Goal: Task Accomplishment & Management: Manage account settings

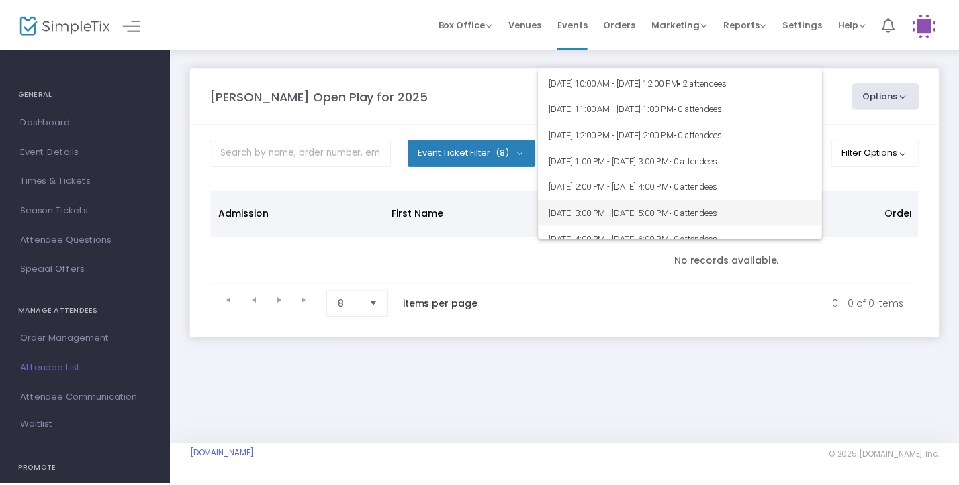
scroll to position [179, 0]
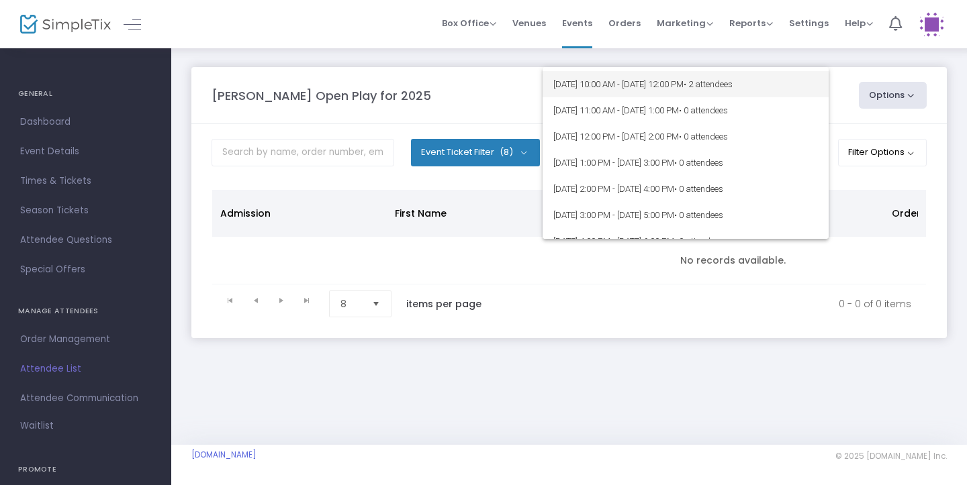
click at [771, 93] on span "8/19/2025 @ 10:00 AM - 8/19/2025 @ 12:00 PM • 2 attendees" at bounding box center [685, 84] width 265 height 26
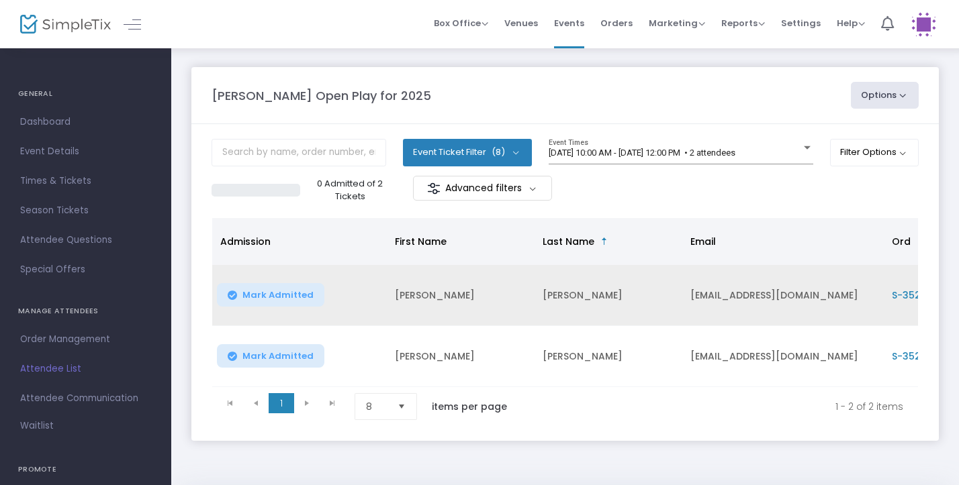
click at [276, 299] on span "Mark Admitted" at bounding box center [277, 295] width 71 height 11
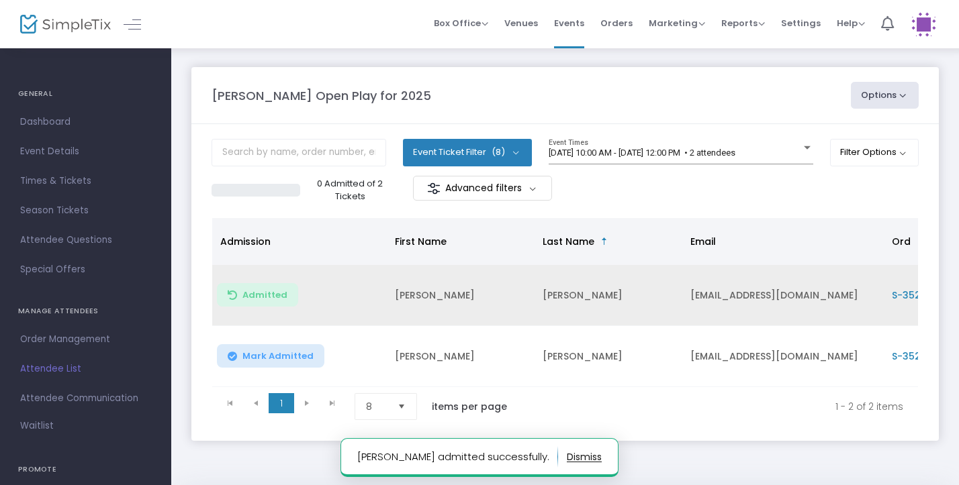
click at [276, 359] on span "Mark Admitted" at bounding box center [277, 356] width 71 height 11
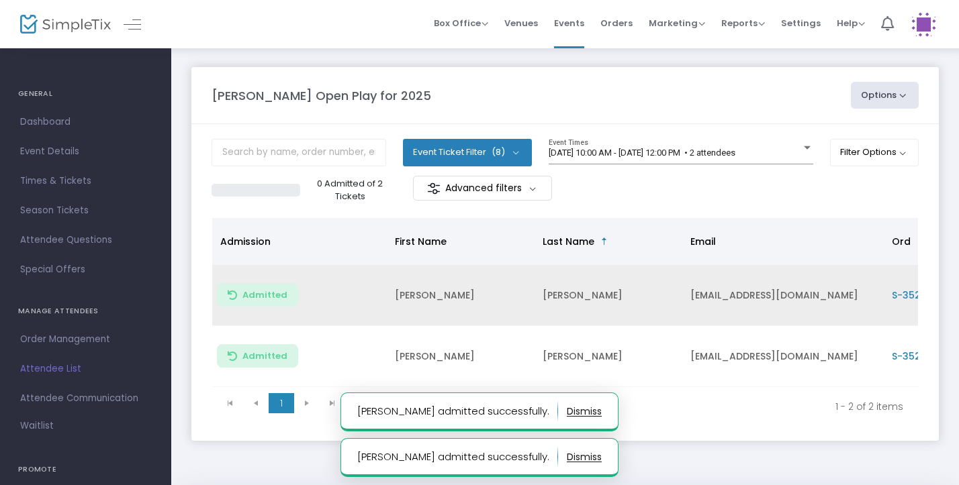
click at [694, 109] on div "Howell Open Play for 2025 Options Export List Print Name Tags Export to Mailchi…" at bounding box center [565, 95] width 720 height 27
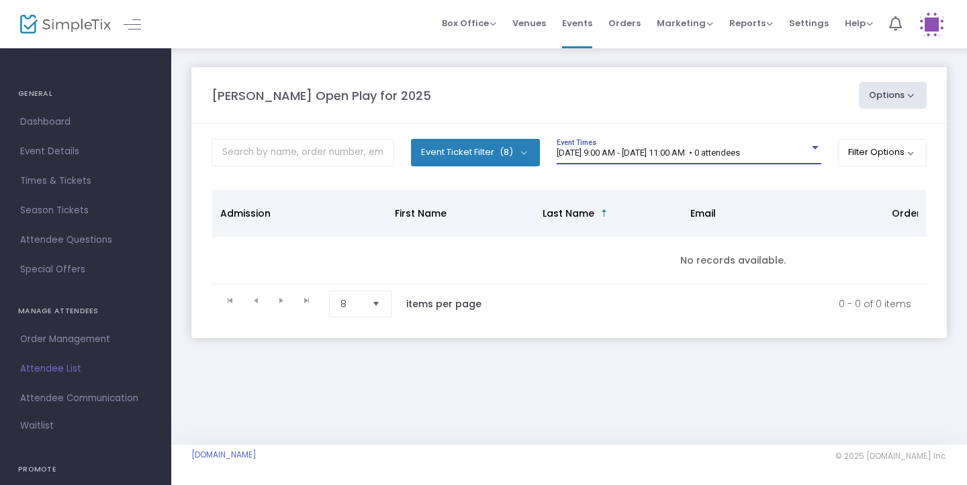
click at [740, 150] on span "[DATE] 9:00 AM - [DATE] 11:00 AM • 0 attendees" at bounding box center [648, 153] width 183 height 10
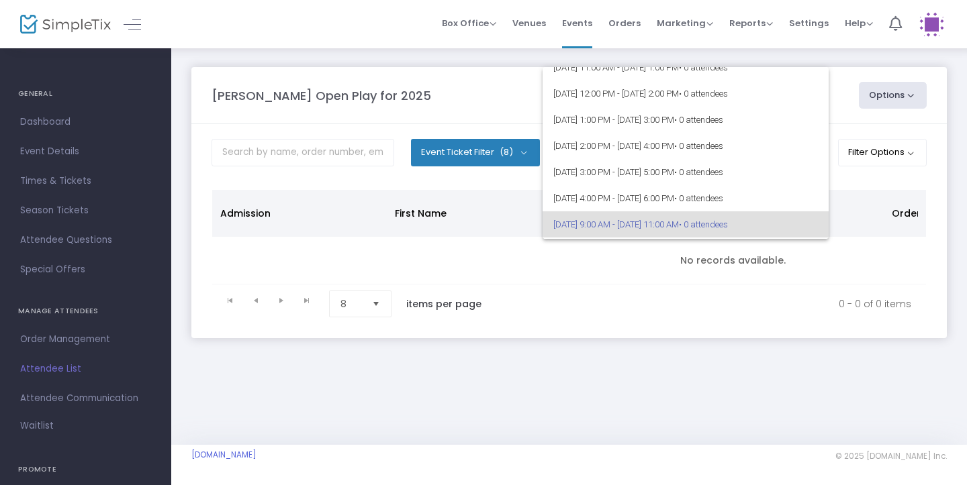
scroll to position [218, 0]
click at [696, 46] on div at bounding box center [483, 242] width 967 height 485
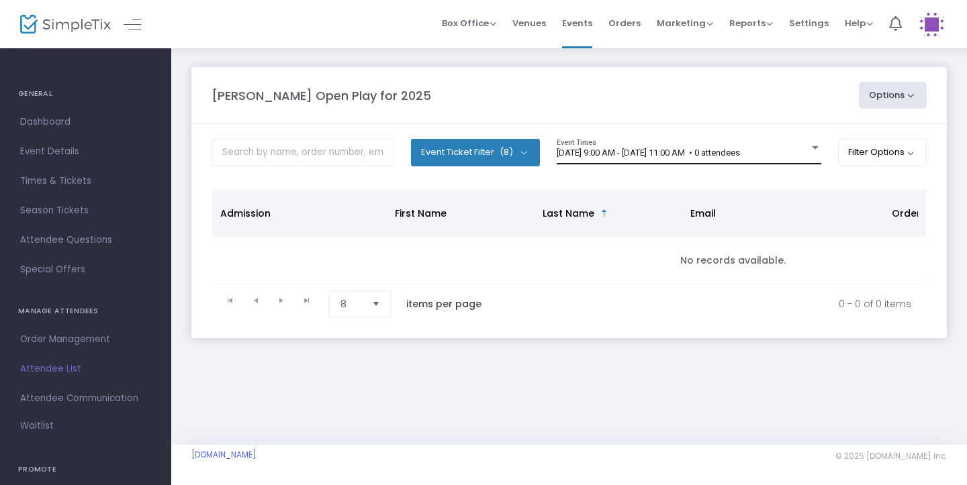
click at [787, 140] on div "8/20/2025 @ 9:00 AM - 8/20/2025 @ 11:00 AM • 0 attendees Event Times" at bounding box center [689, 152] width 265 height 26
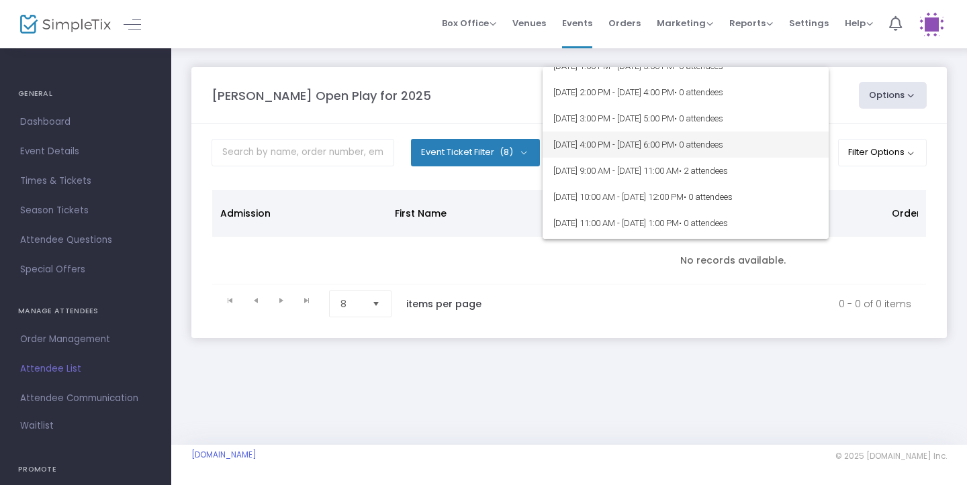
scroll to position [473, 0]
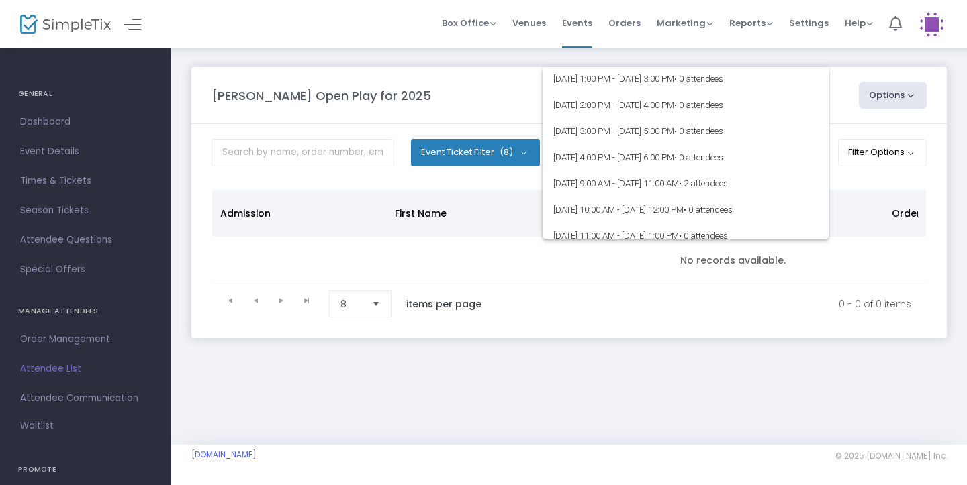
click at [779, 322] on div at bounding box center [483, 242] width 967 height 485
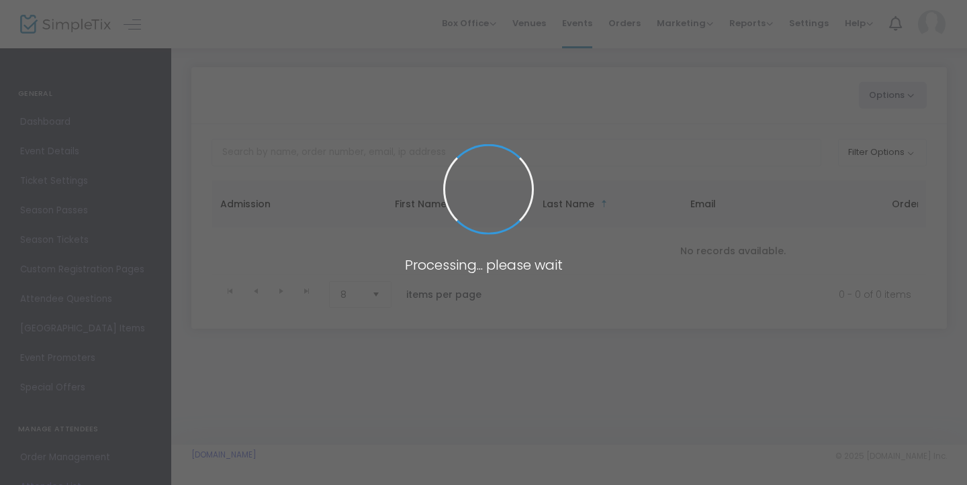
click at [759, 62] on span at bounding box center [483, 242] width 967 height 485
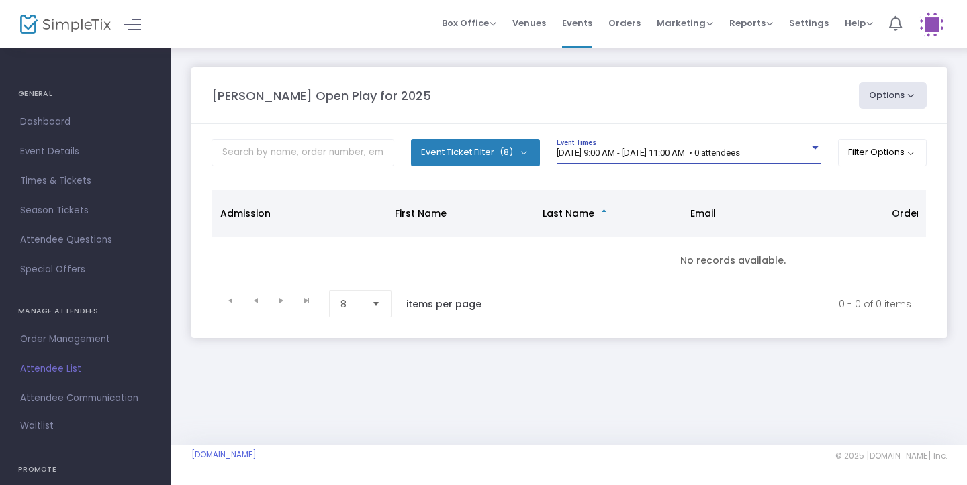
click at [740, 149] on span "[DATE] 9:00 AM - [DATE] 11:00 AM • 0 attendees" at bounding box center [648, 153] width 183 height 10
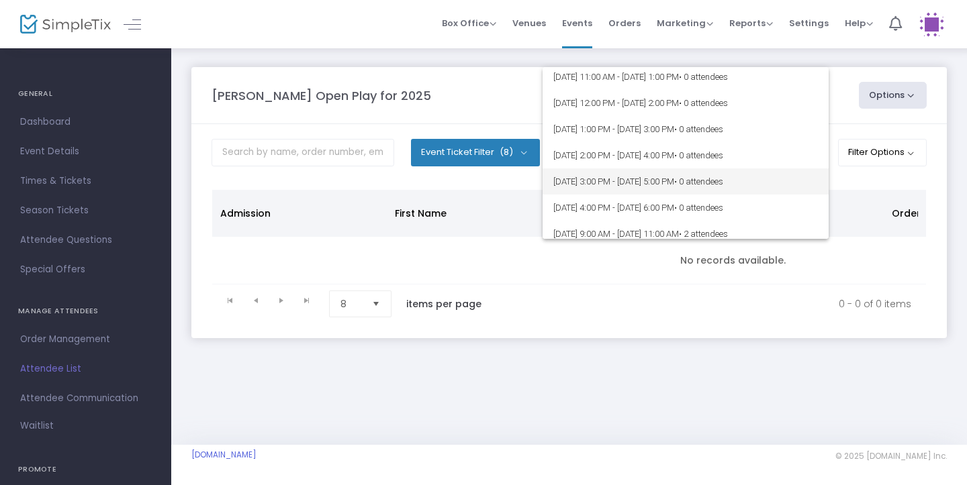
scroll to position [433, 0]
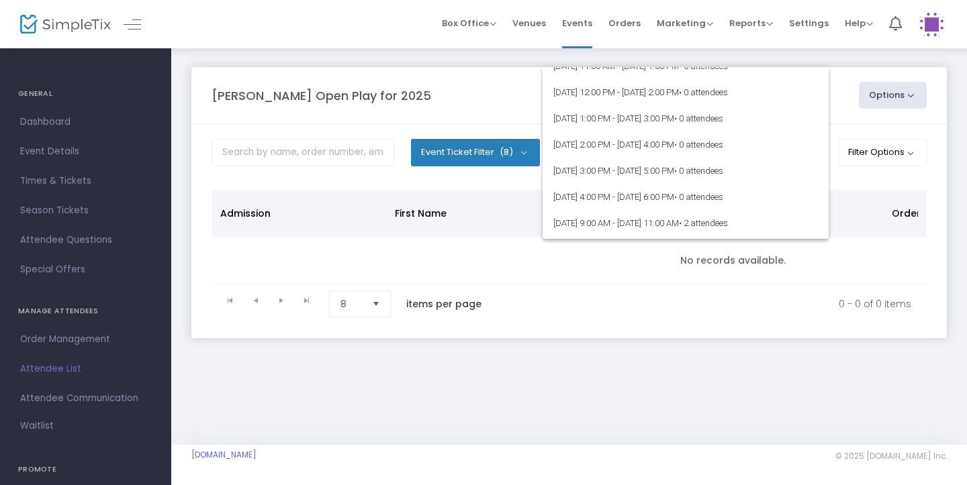
click at [875, 256] on div at bounding box center [483, 242] width 967 height 485
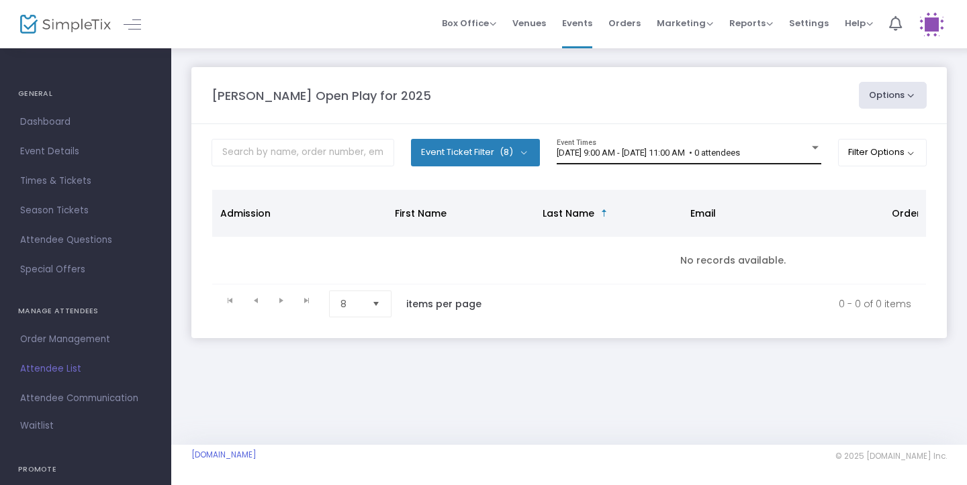
click at [737, 150] on span "[DATE] 9:00 AM - [DATE] 11:00 AM • 0 attendees" at bounding box center [648, 153] width 183 height 10
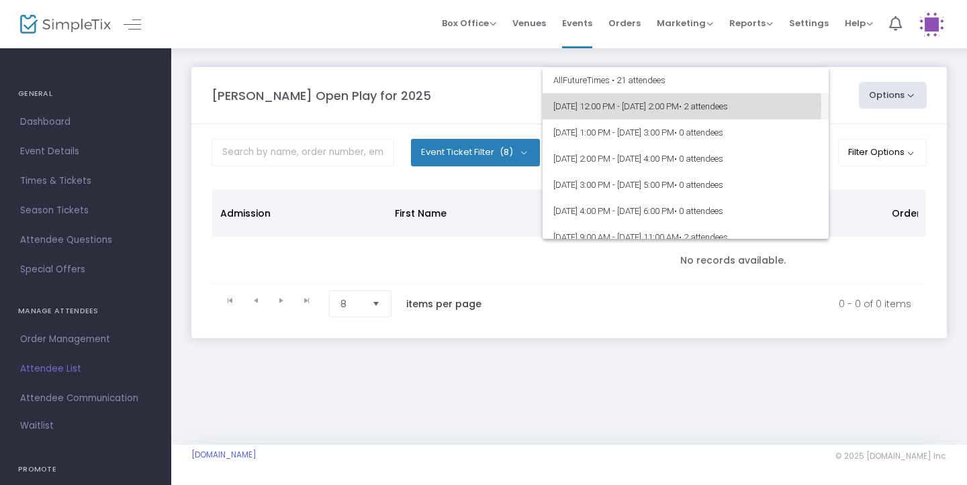
click at [662, 106] on span "[DATE] 12:00 PM - [DATE] 2:00 PM • 2 attendees" at bounding box center [685, 106] width 265 height 26
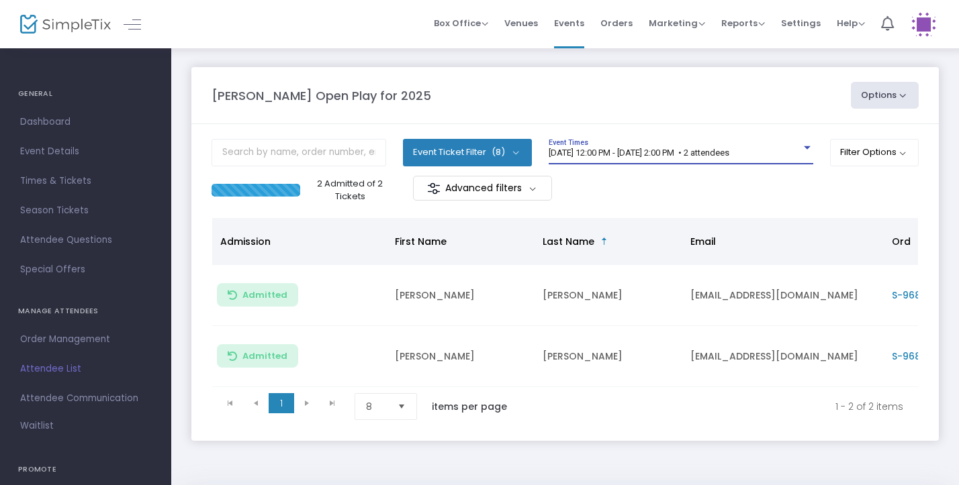
click at [722, 152] on span "[DATE] 12:00 PM - [DATE] 2:00 PM • 2 attendees" at bounding box center [638, 153] width 181 height 10
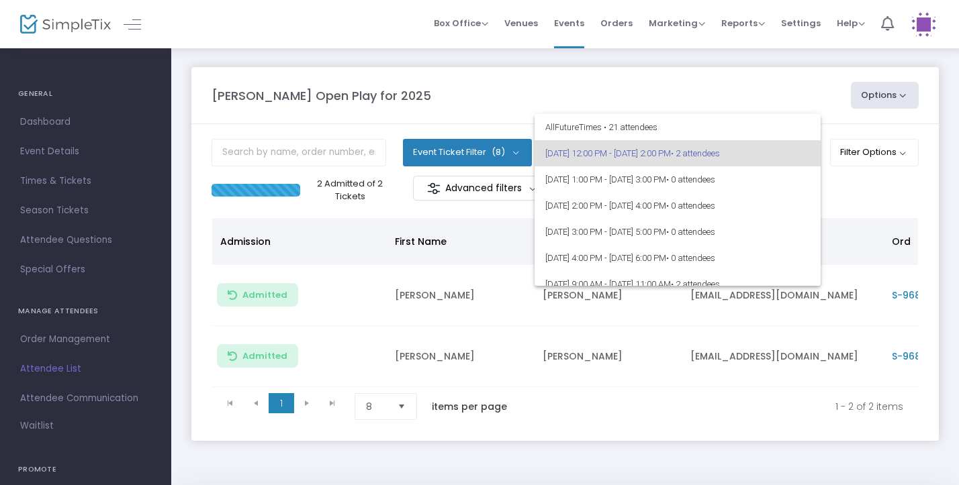
click at [720, 155] on span "• 2 attendees" at bounding box center [695, 153] width 49 height 10
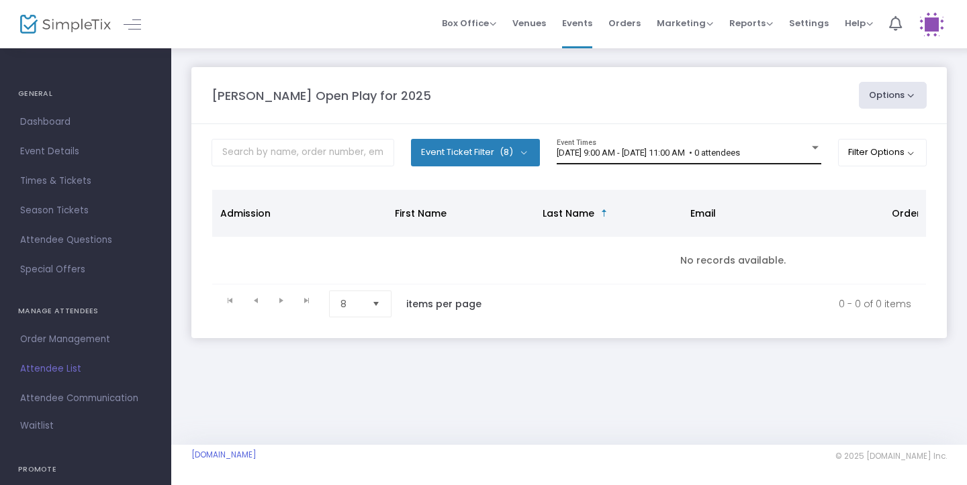
click at [798, 156] on div "[DATE] 9:00 AM - [DATE] 11:00 AM • 0 attendees" at bounding box center [683, 153] width 252 height 10
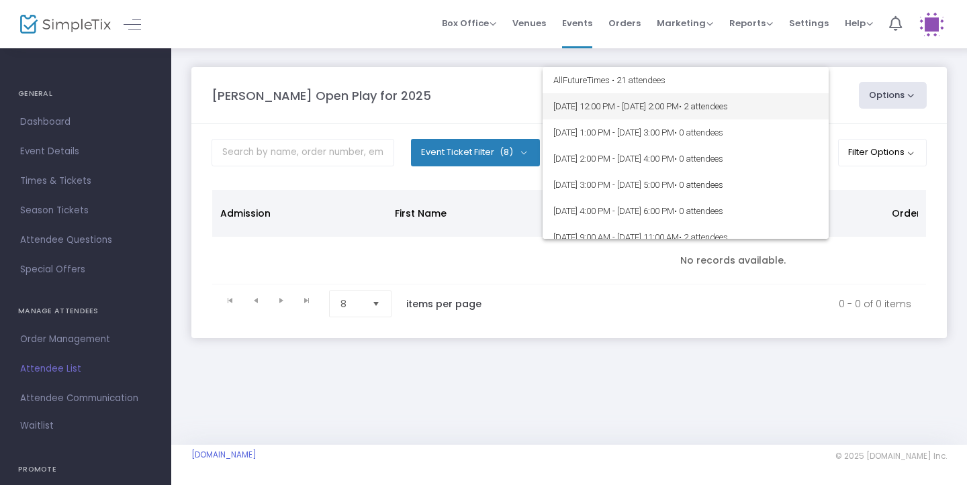
click at [728, 109] on span "• 2 attendees" at bounding box center [703, 106] width 49 height 10
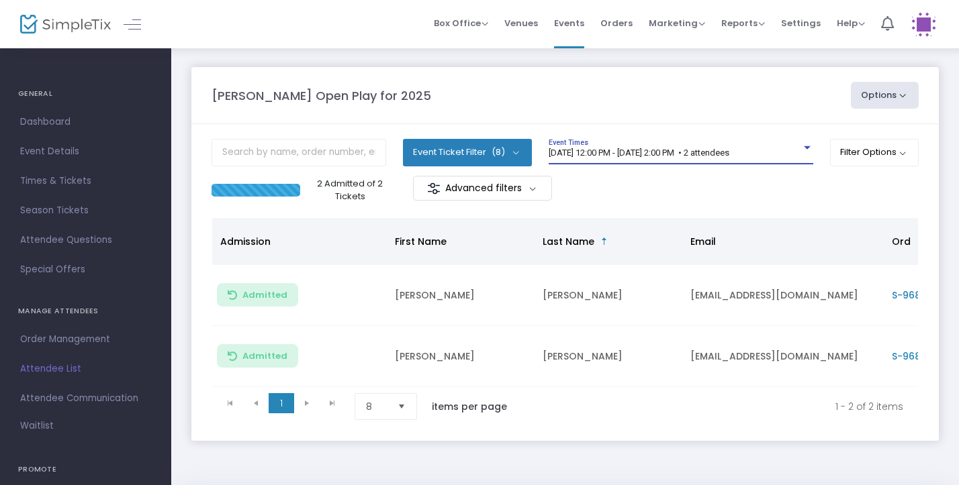
click at [810, 151] on div "Event Ticket Filter (8) Select All General Admission: 1 year & older Additional…" at bounding box center [564, 157] width 707 height 37
click at [804, 150] on div at bounding box center [807, 147] width 7 height 3
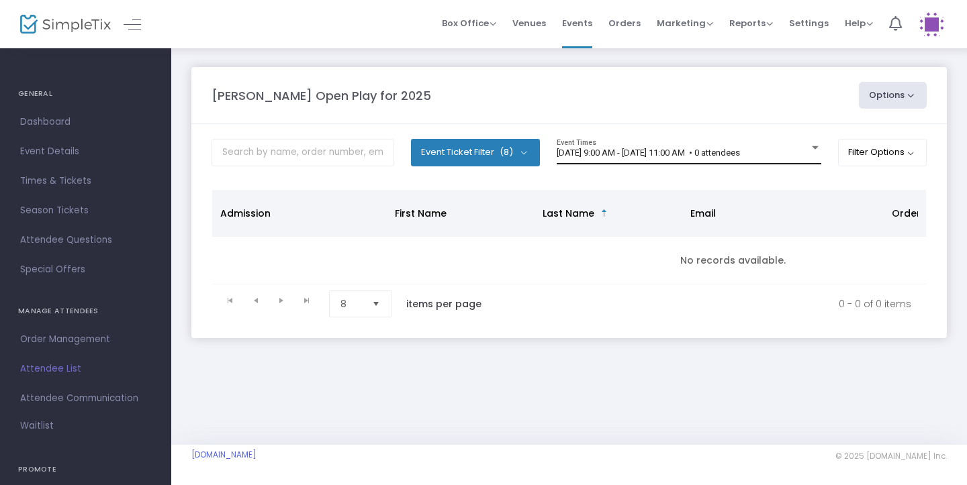
click at [700, 141] on div "8/20/2025 @ 9:00 AM - 8/20/2025 @ 11:00 AM • 0 attendees Event Times" at bounding box center [689, 152] width 265 height 26
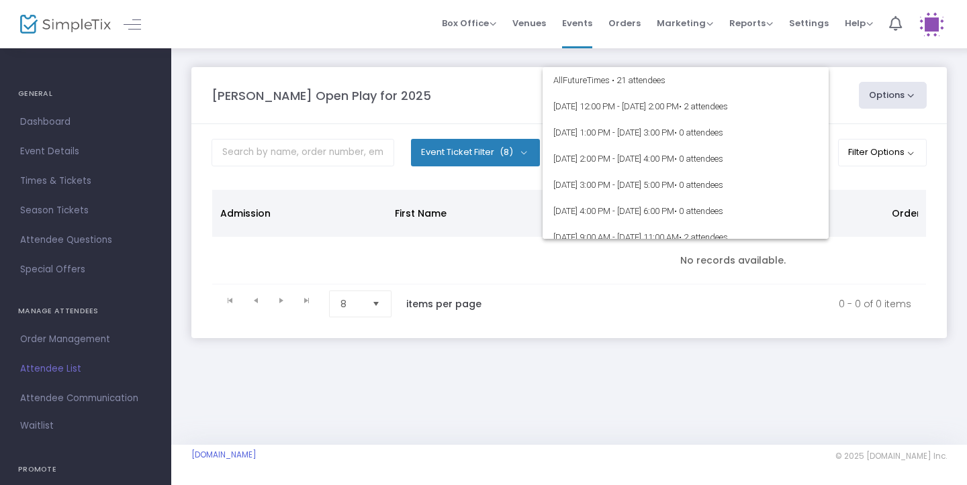
click at [797, 52] on div at bounding box center [483, 242] width 967 height 485
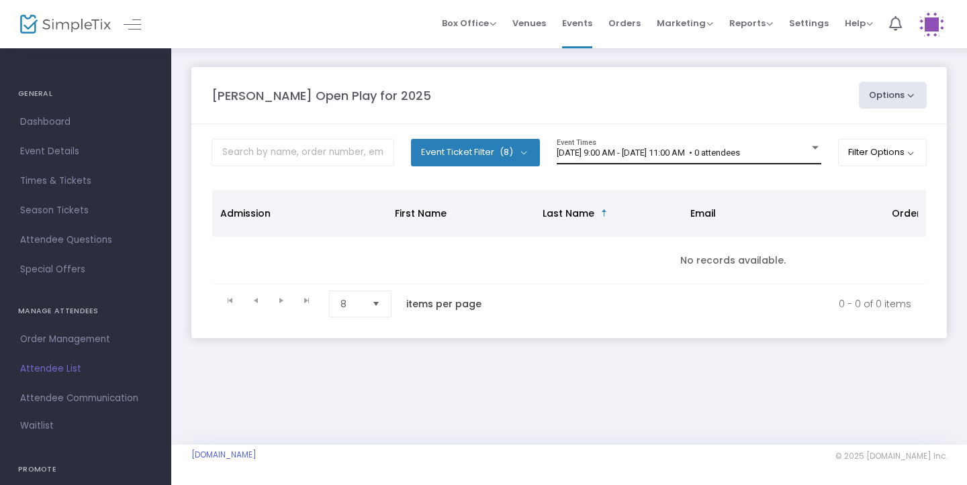
click at [740, 155] on span "8/20/2025 @ 9:00 AM - 8/20/2025 @ 11:00 AM • 0 attendees" at bounding box center [648, 153] width 183 height 10
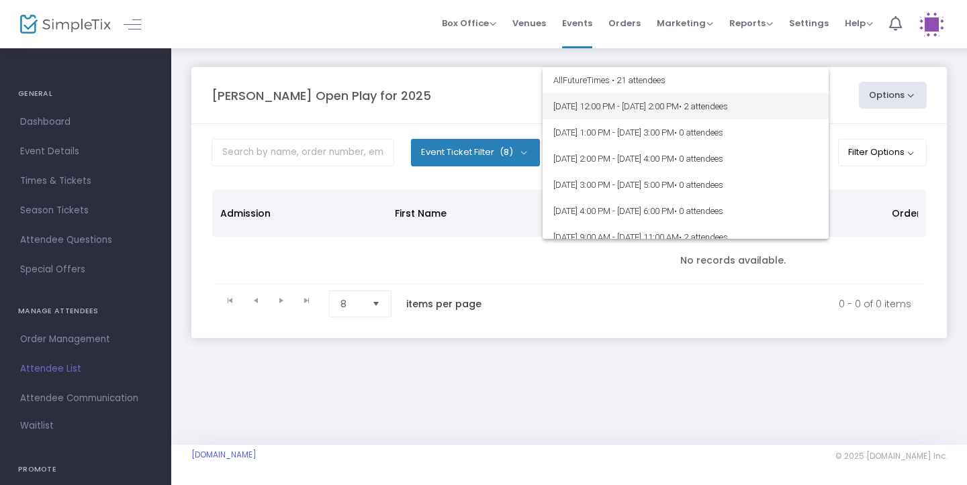
click at [728, 107] on span "• 2 attendees" at bounding box center [703, 106] width 49 height 10
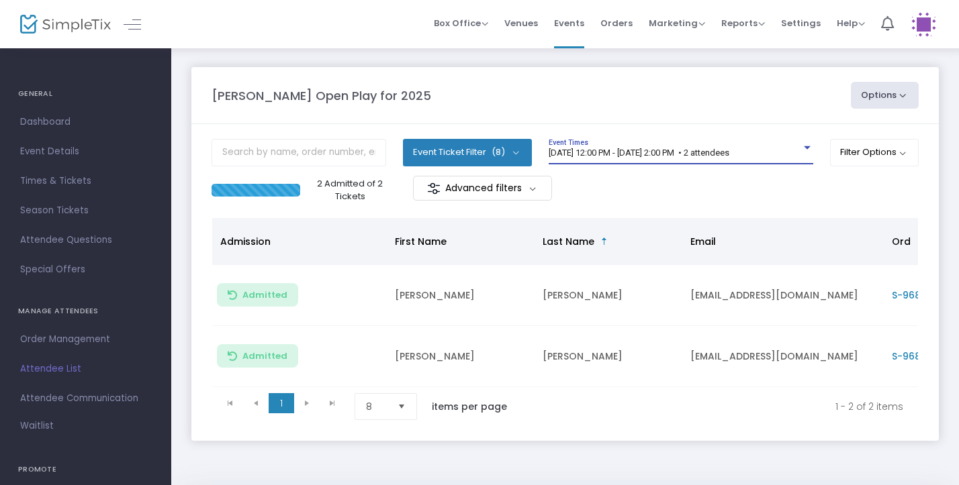
click at [618, 156] on span "8/18/2025 @ 12:00 PM - 8/18/2025 @ 2:00 PM • 2 attendees" at bounding box center [638, 153] width 181 height 10
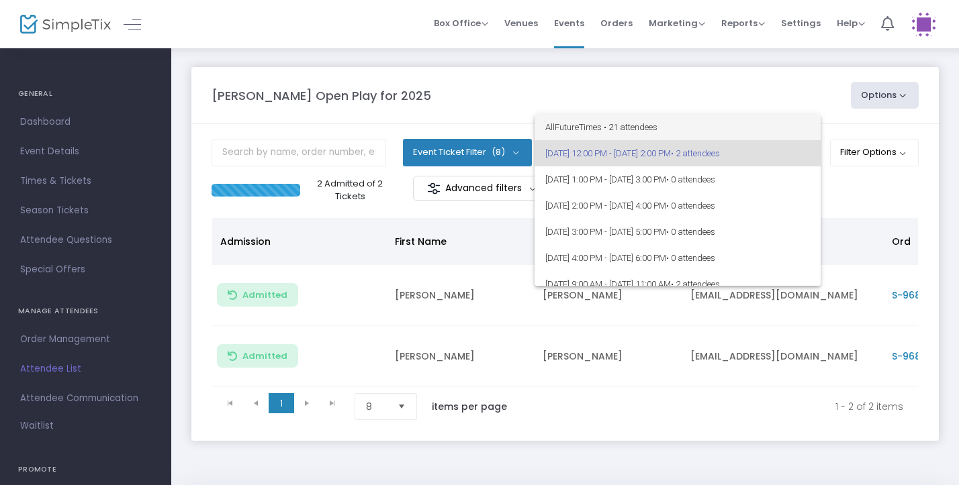
click at [623, 134] on span "All Future Times • 21 attendees" at bounding box center [677, 127] width 265 height 26
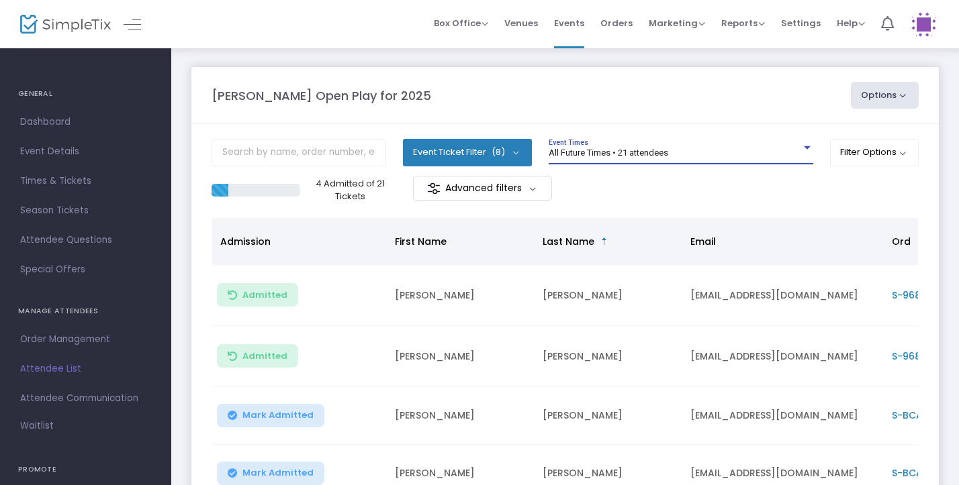
click at [705, 155] on div "All Future Times • 21 attendees" at bounding box center [674, 153] width 252 height 10
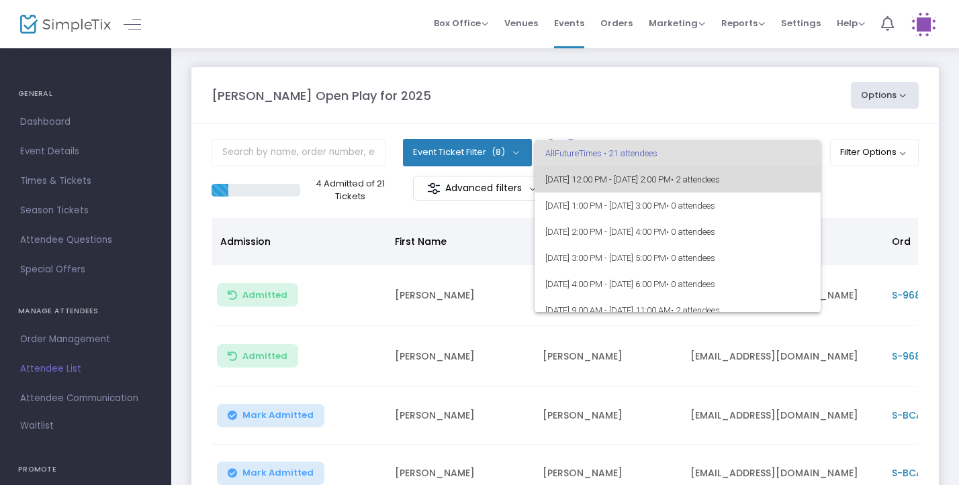
click at [701, 175] on span "8/18/2025 @ 12:00 PM - 8/18/2025 @ 2:00 PM • 2 attendees" at bounding box center [677, 179] width 265 height 26
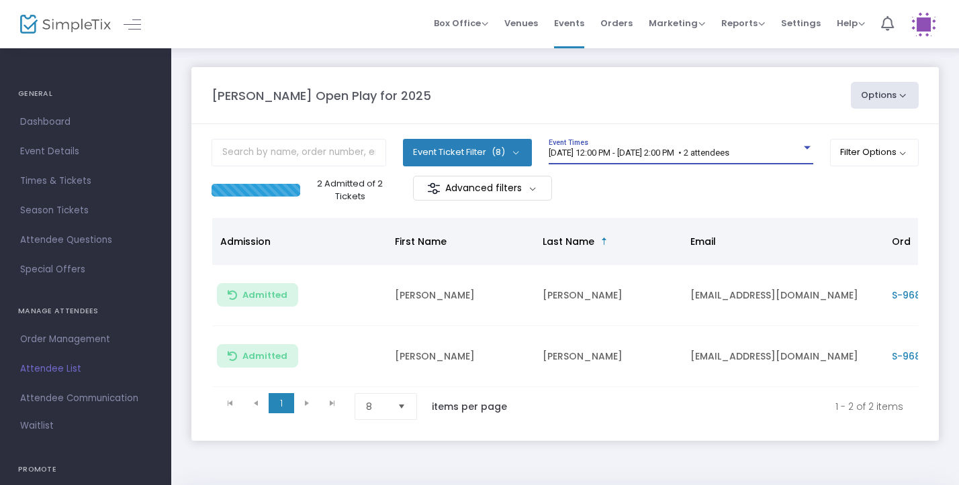
click at [520, 154] on button "Event Ticket Filter (8)" at bounding box center [467, 152] width 129 height 27
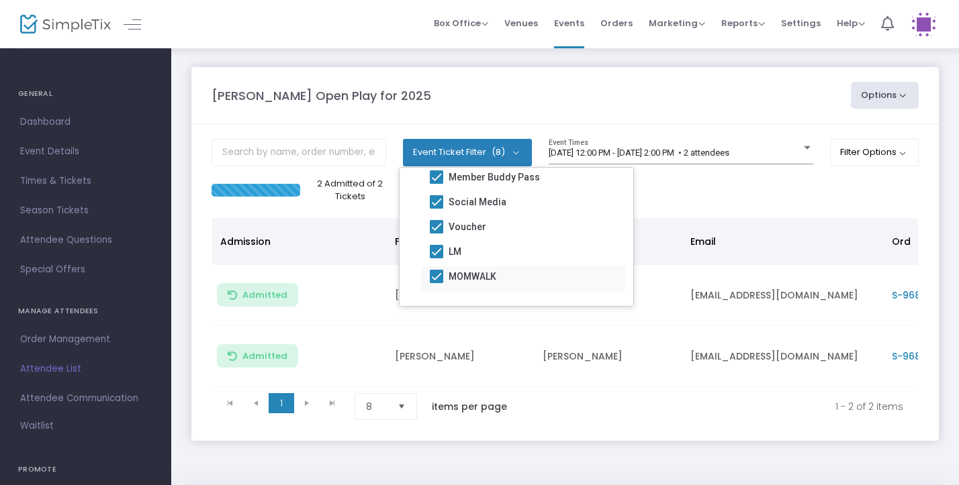
scroll to position [120, 0]
click at [776, 187] on div "2 Admitted of 2 Tickets Advanced filters" at bounding box center [564, 190] width 707 height 28
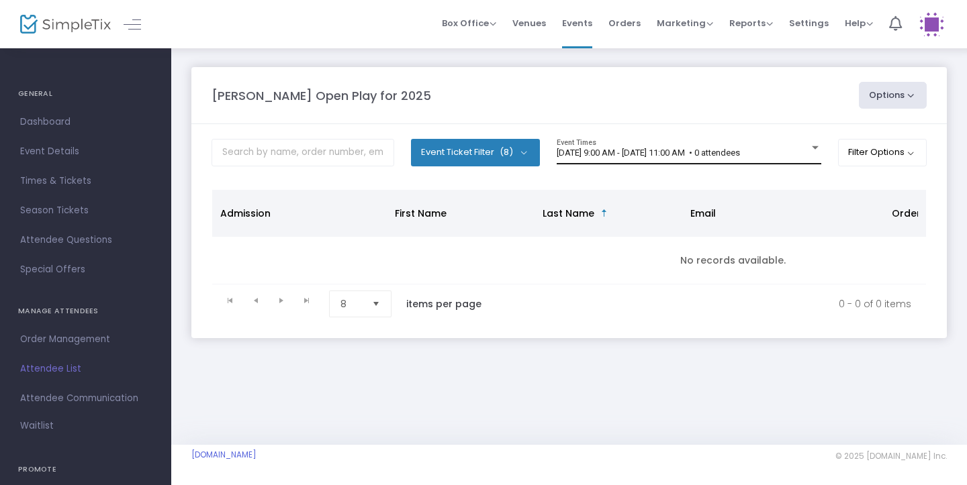
click at [695, 147] on div "[DATE] 9:00 AM - [DATE] 11:00 AM • 0 attendees Event Times" at bounding box center [689, 152] width 265 height 26
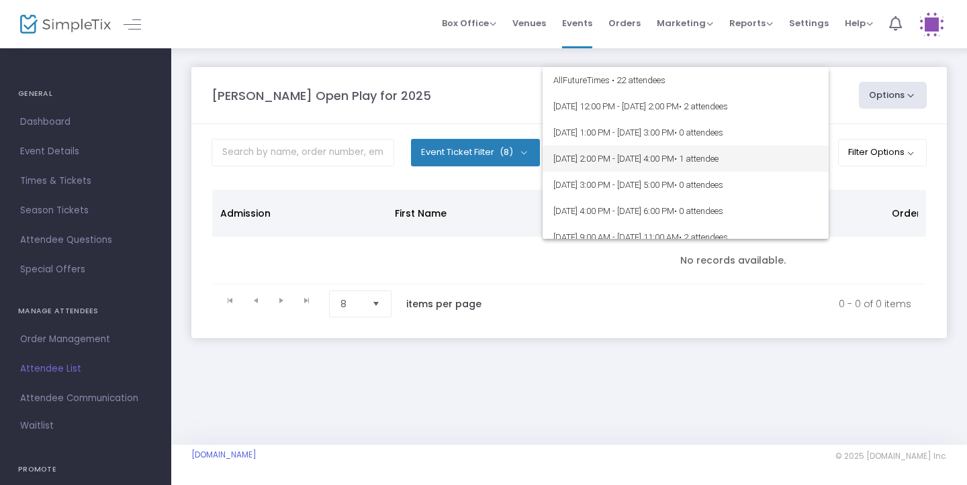
click at [718, 159] on span "• 1 attendee" at bounding box center [696, 159] width 44 height 10
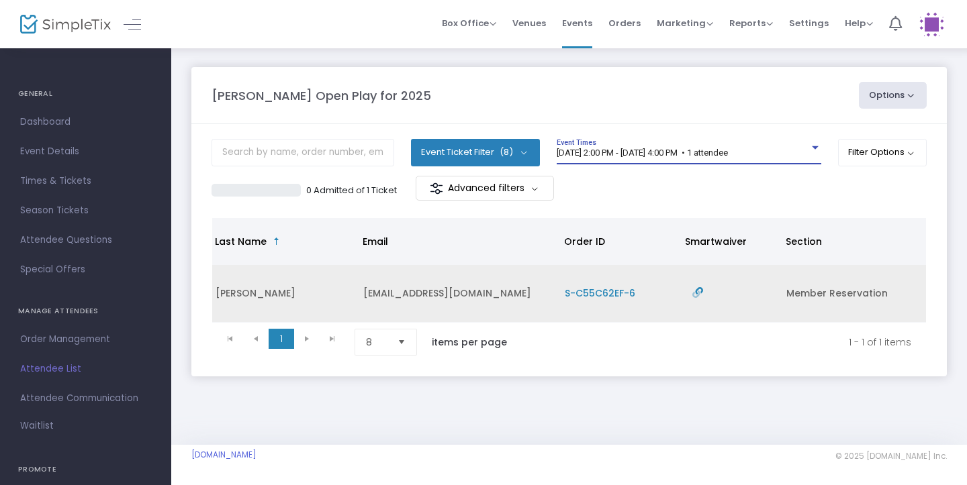
scroll to position [0, 327]
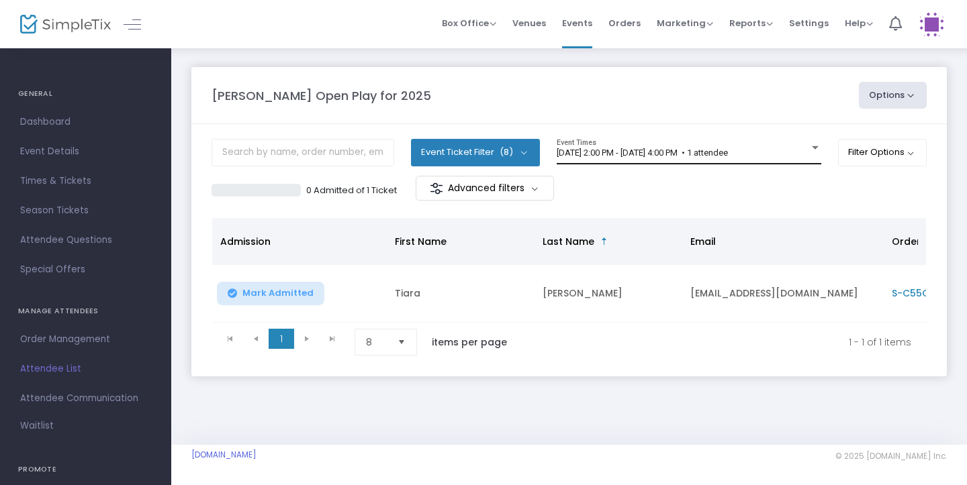
click at [728, 149] on span "[DATE] 2:00 PM - [DATE] 4:00 PM • 1 attendee" at bounding box center [642, 153] width 171 height 10
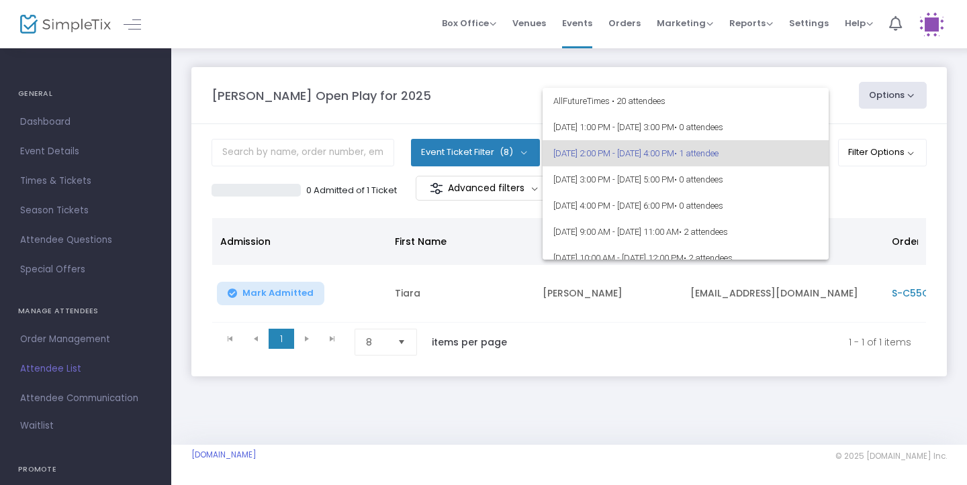
click at [800, 75] on div at bounding box center [483, 242] width 967 height 485
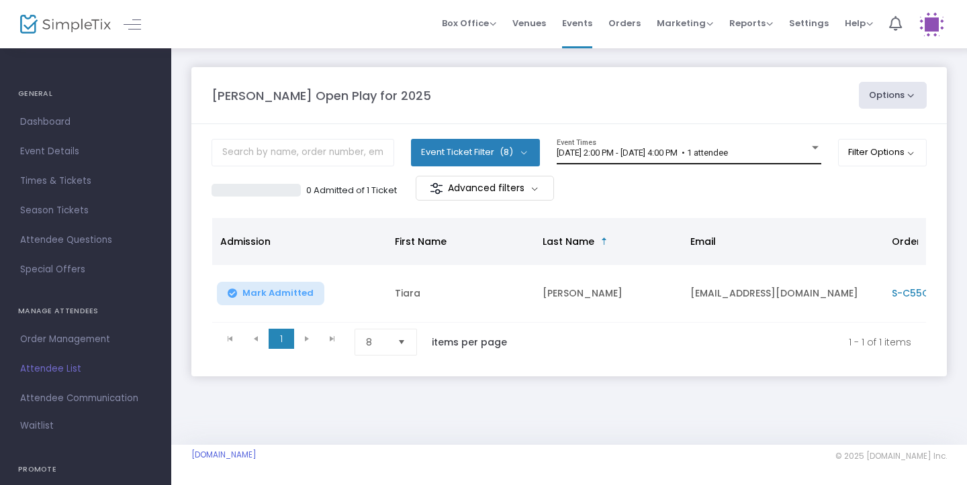
click at [728, 154] on span "[DATE] 2:00 PM - [DATE] 4:00 PM • 1 attendee" at bounding box center [642, 153] width 171 height 10
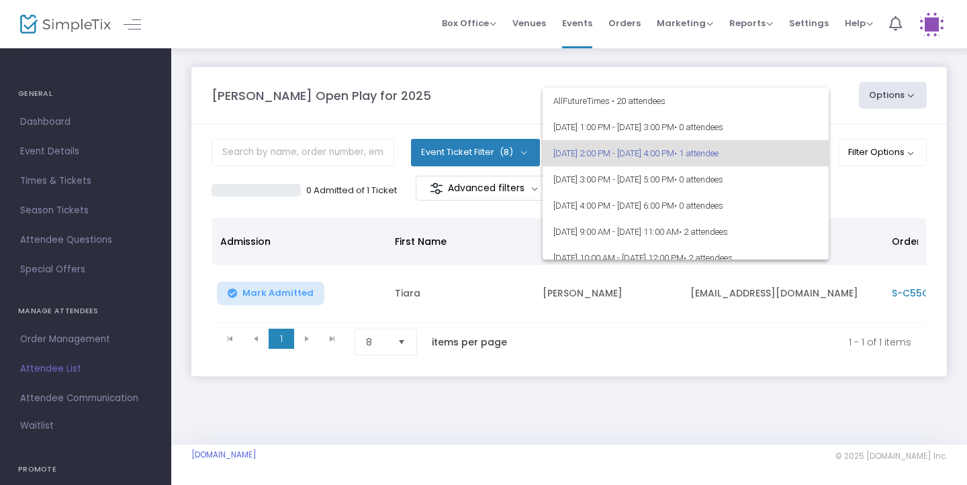
click at [767, 46] on div at bounding box center [483, 242] width 967 height 485
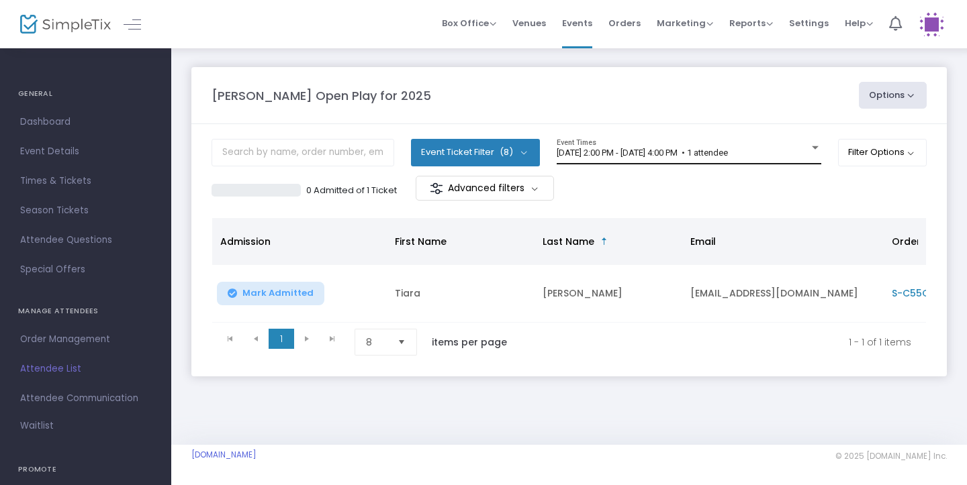
click at [801, 140] on div "8/18/2025 @ 2:00 PM - 8/18/2025 @ 4:00 PM • 1 attendee Event Times" at bounding box center [689, 152] width 265 height 26
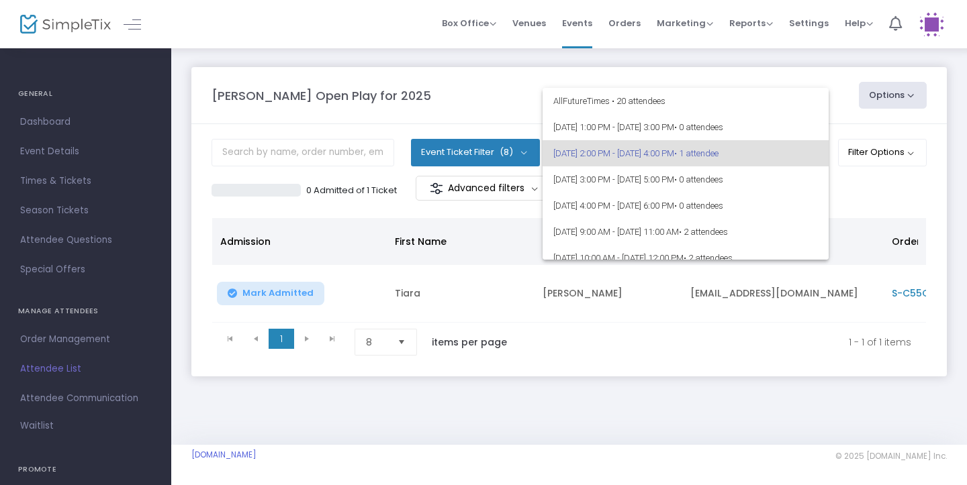
click at [874, 183] on div at bounding box center [483, 242] width 967 height 485
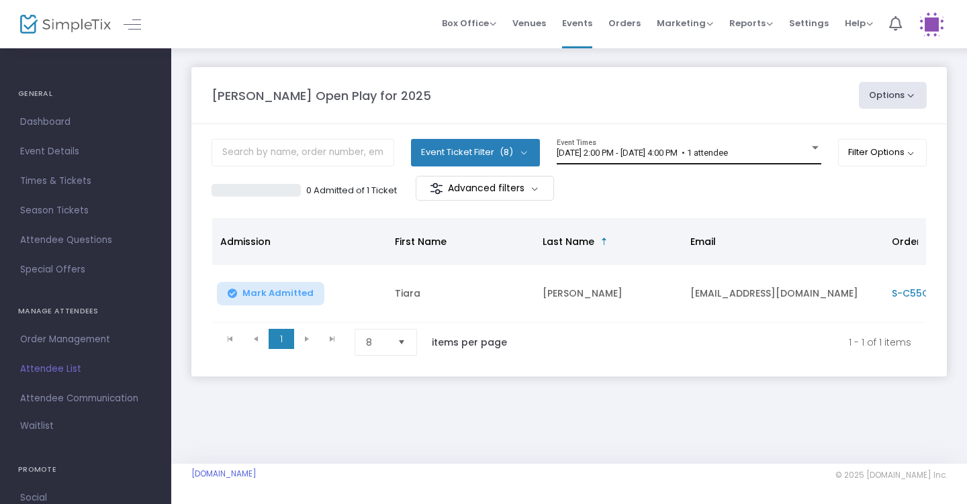
click at [728, 153] on span "[DATE] 2:00 PM - [DATE] 4:00 PM • 1 attendee" at bounding box center [642, 153] width 171 height 10
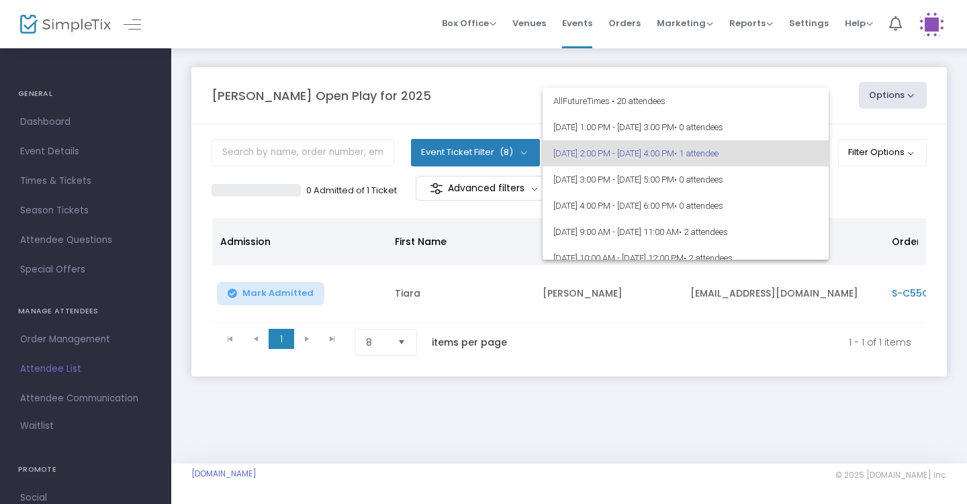
click at [881, 195] on div at bounding box center [483, 252] width 967 height 504
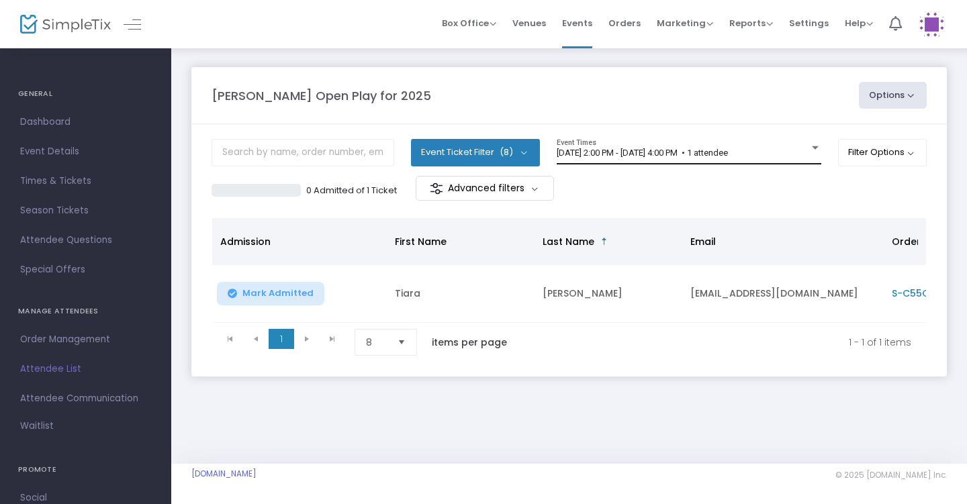
click at [689, 146] on div "[DATE] 2:00 PM - [DATE] 4:00 PM • 1 attendee Event Times" at bounding box center [689, 152] width 265 height 26
click at [795, 152] on div "[DATE] 2:00 PM - [DATE] 4:00 PM • 1 attendee" at bounding box center [683, 153] width 252 height 10
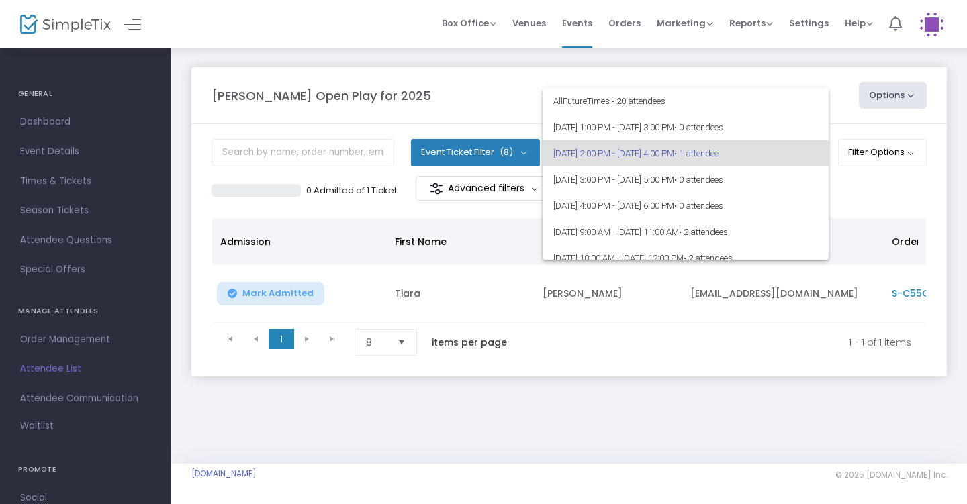
click at [783, 74] on div at bounding box center [483, 252] width 967 height 504
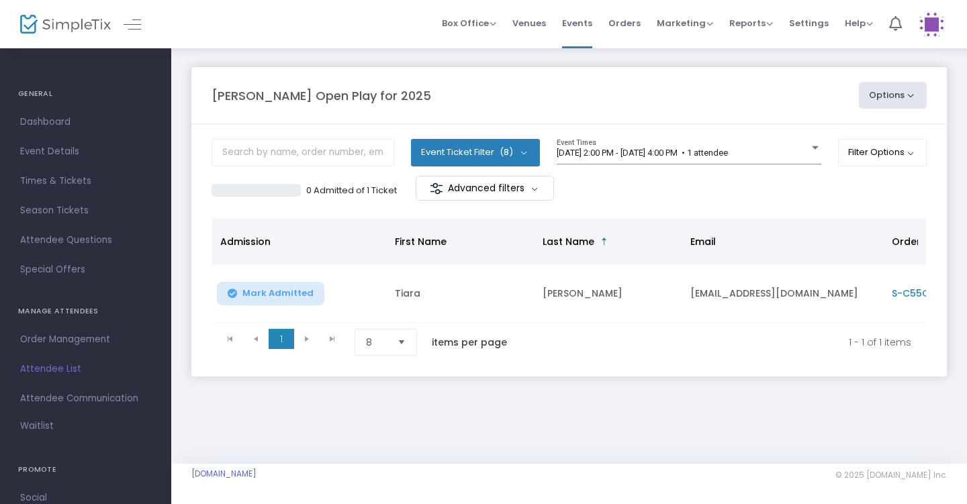
drag, startPoint x: 836, startPoint y: 46, endPoint x: 858, endPoint y: 62, distance: 27.4
click at [837, 47] on li "Help View Docs Contact Support" at bounding box center [859, 24] width 44 height 48
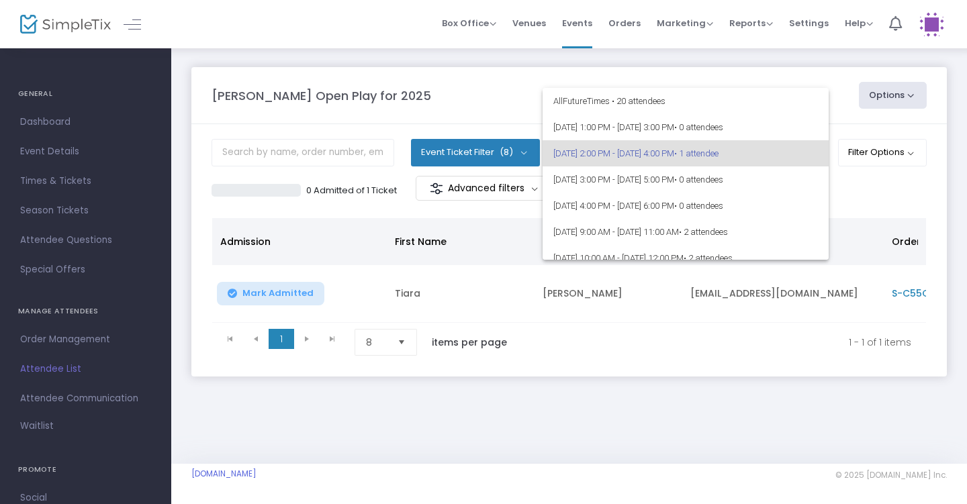
click at [877, 215] on div at bounding box center [483, 252] width 967 height 504
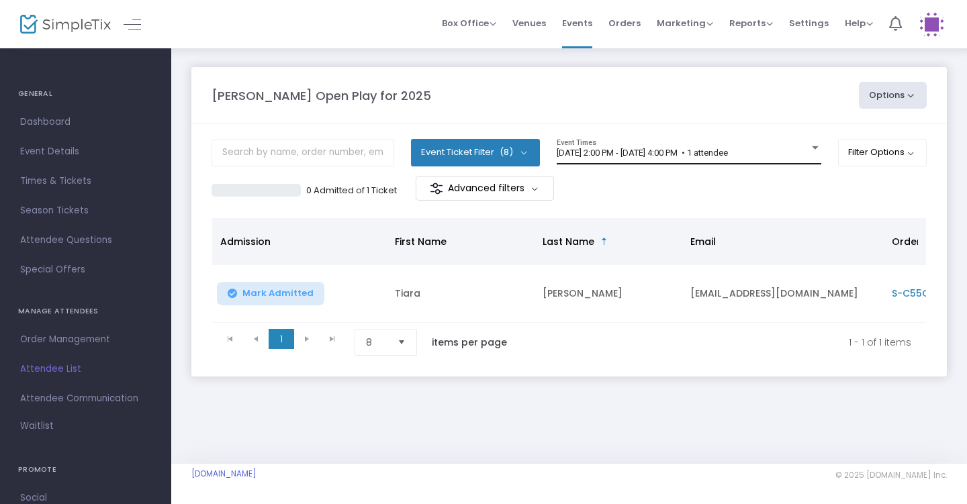
click at [728, 152] on span "[DATE] 2:00 PM - [DATE] 4:00 PM • 1 attendee" at bounding box center [642, 153] width 171 height 10
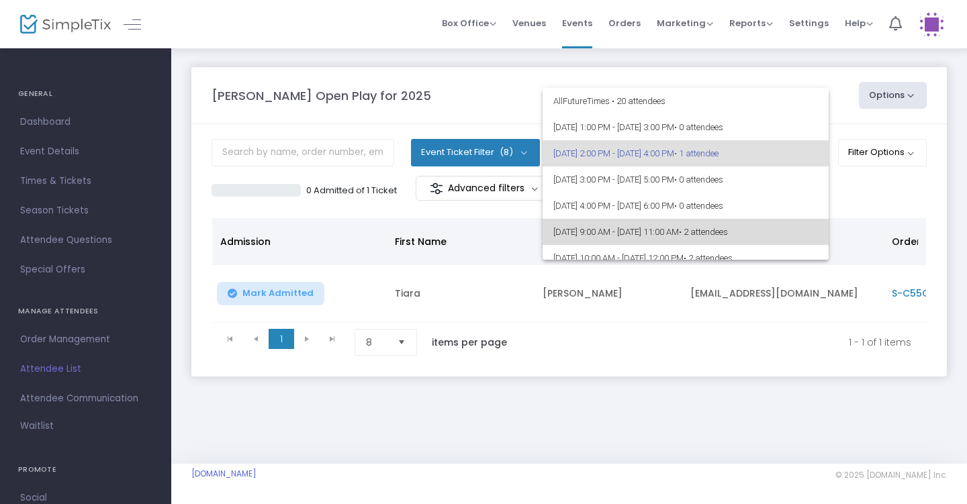
click at [786, 225] on span "8/19/2025 @ 9:00 AM - 8/19/2025 @ 11:00 AM • 2 attendees" at bounding box center [685, 232] width 265 height 26
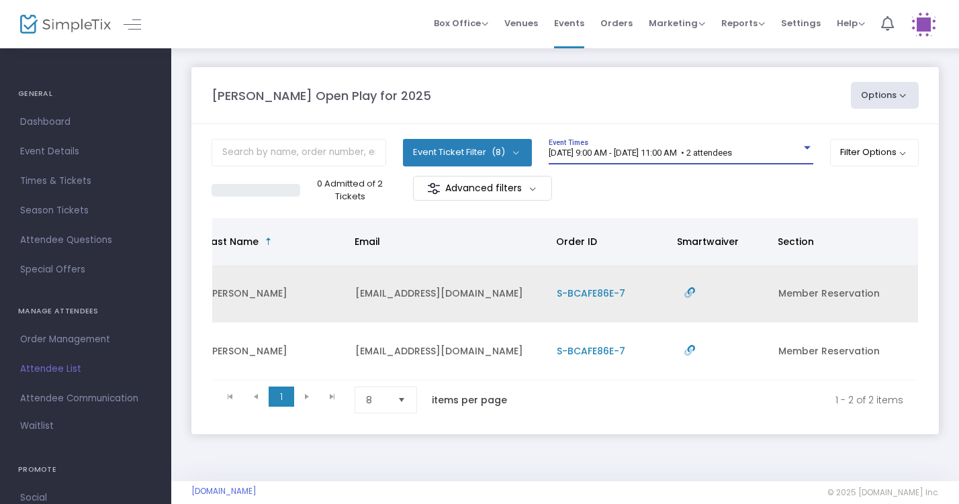
scroll to position [0, 335]
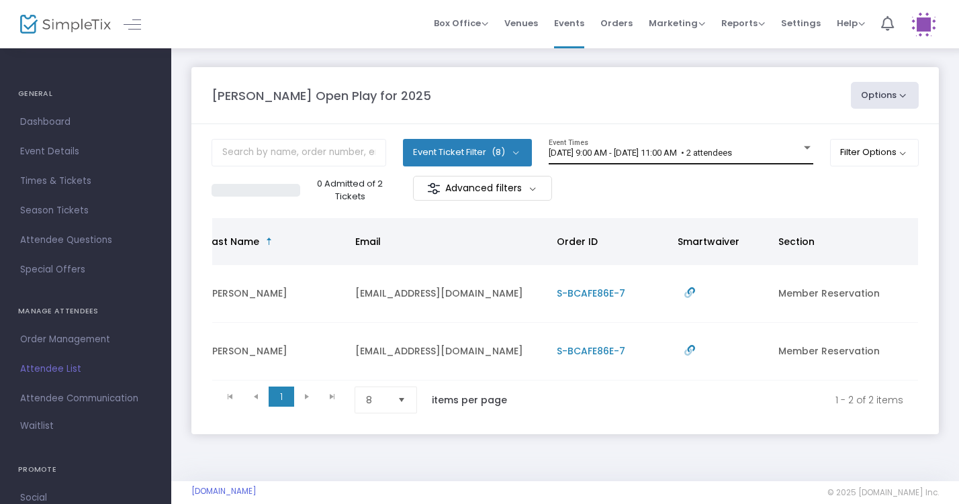
click at [787, 146] on div "8/19/2025 @ 9:00 AM - 8/19/2025 @ 11:00 AM • 2 attendees Event Times" at bounding box center [680, 152] width 265 height 26
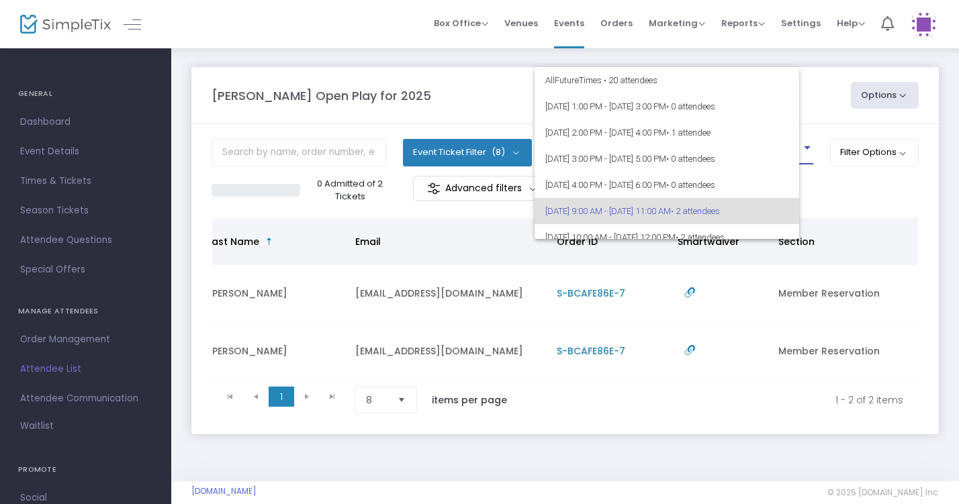
scroll to position [58, 0]
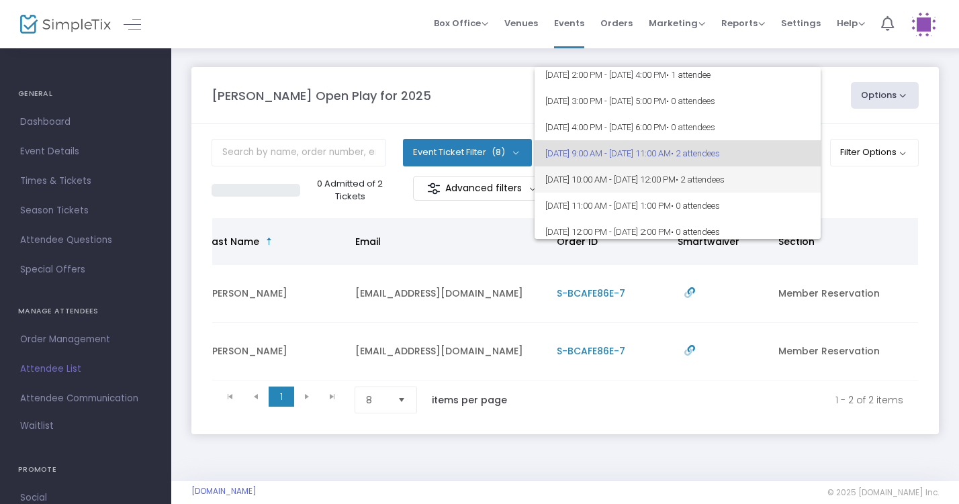
click at [783, 173] on span "8/19/2025 @ 10:00 AM - 8/19/2025 @ 12:00 PM • 2 attendees" at bounding box center [677, 179] width 265 height 26
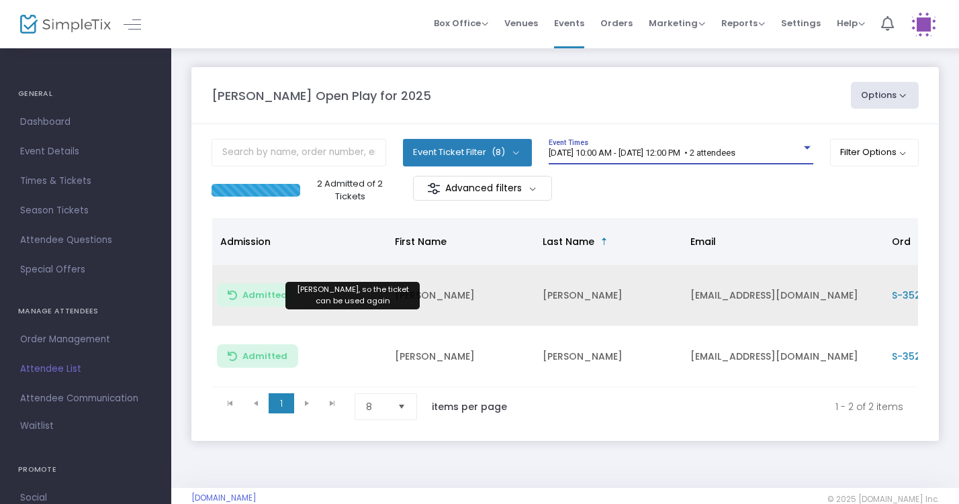
scroll to position [0, 0]
click at [273, 298] on span "Admitted" at bounding box center [264, 295] width 45 height 11
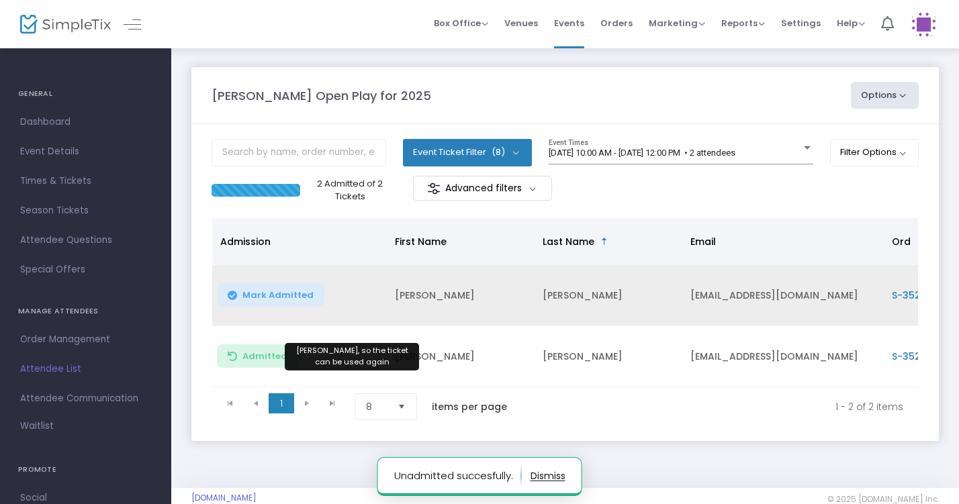
click at [265, 356] on span "Admitted" at bounding box center [264, 356] width 45 height 11
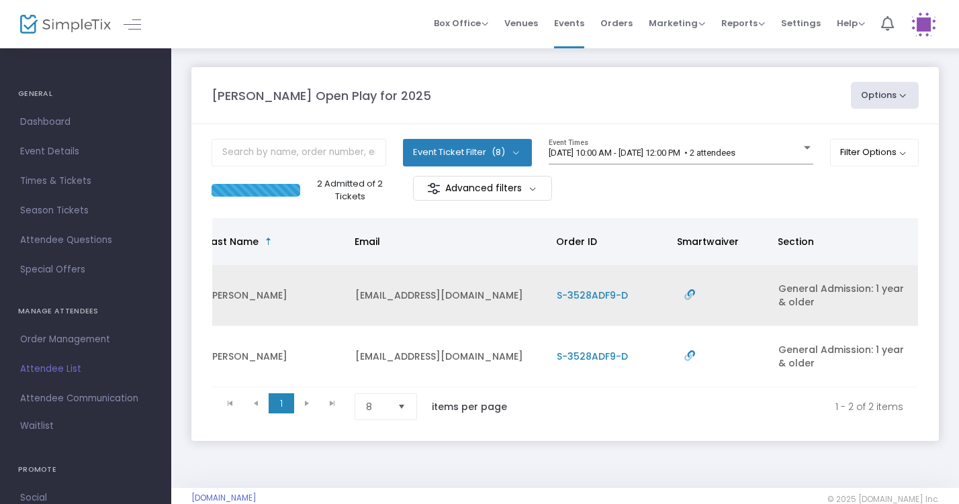
scroll to position [0, 335]
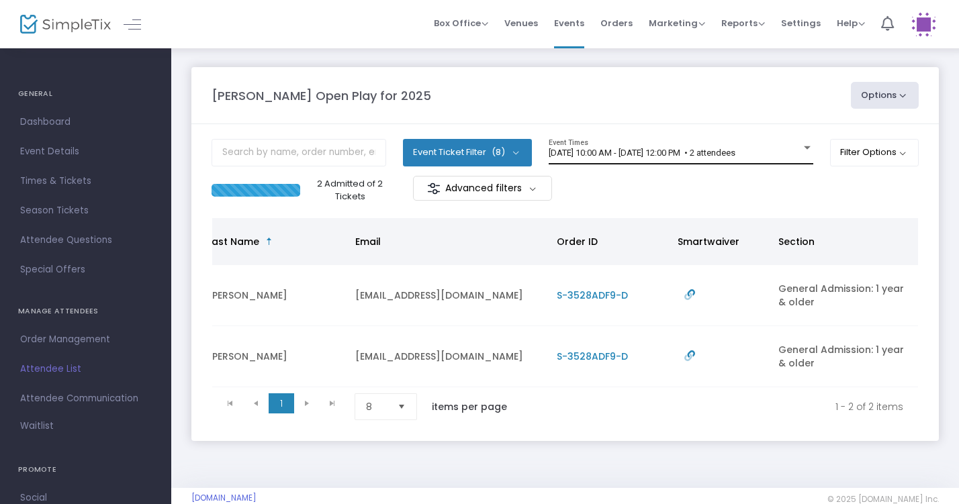
click at [696, 145] on div "8/19/2025 @ 10:00 AM - 8/19/2025 @ 12:00 PM • 2 attendees Event Times" at bounding box center [680, 152] width 265 height 26
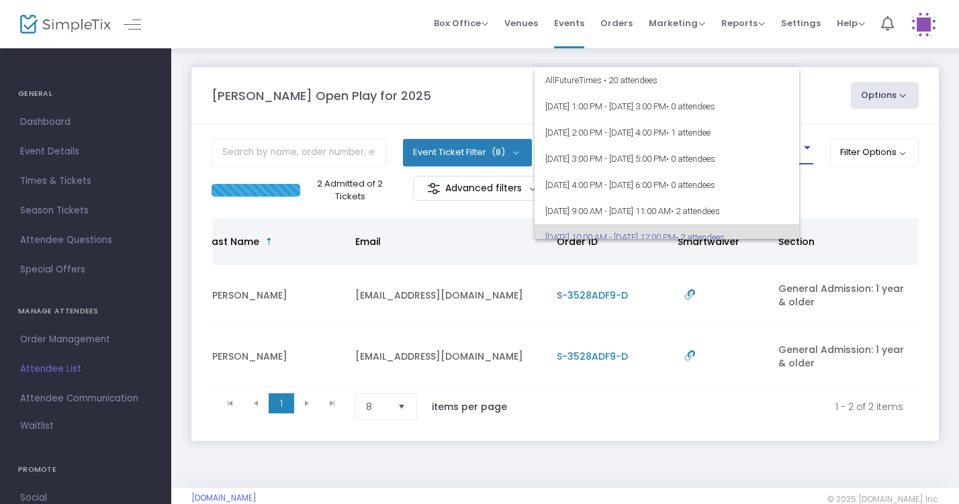
scroll to position [84, 0]
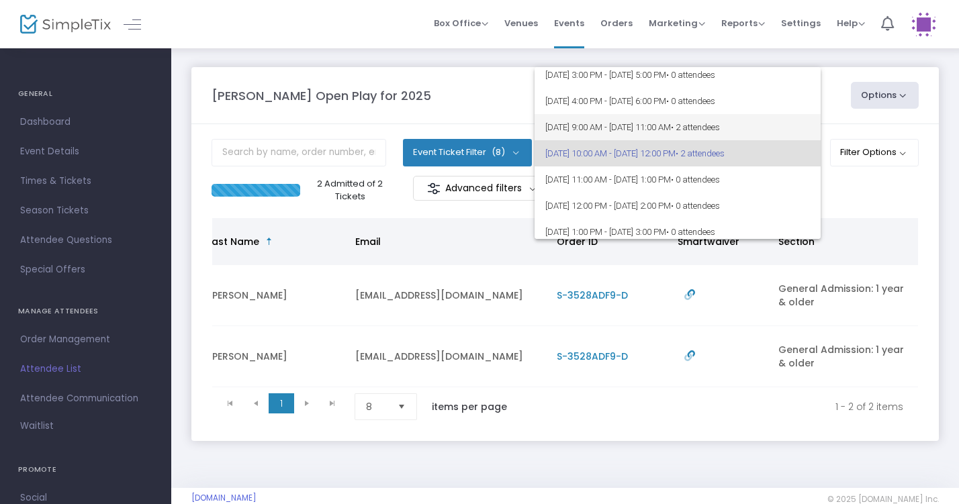
click at [700, 132] on span "8/19/2025 @ 9:00 AM - 8/19/2025 @ 11:00 AM • 2 attendees" at bounding box center [677, 127] width 265 height 26
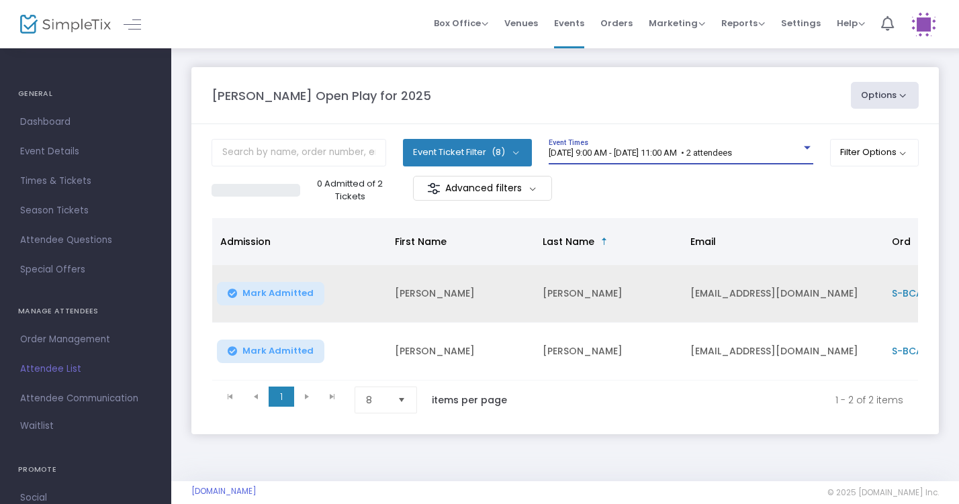
scroll to position [0, 0]
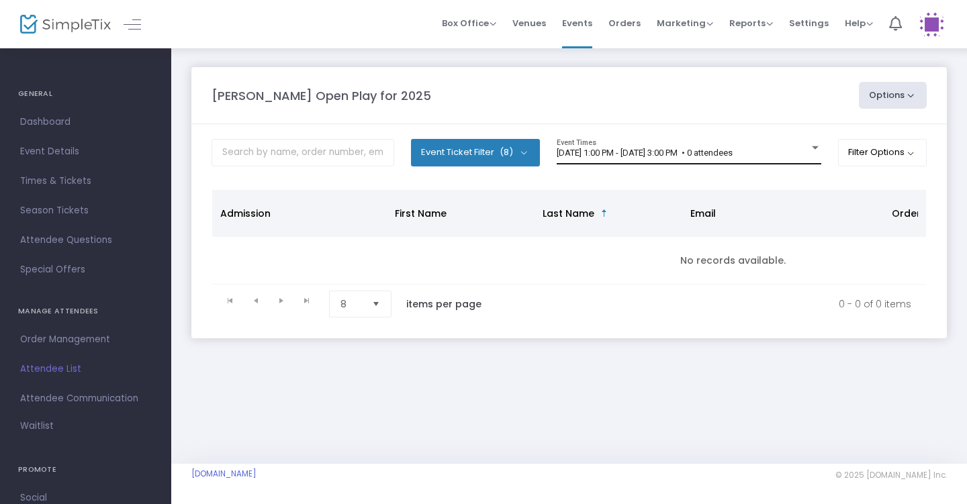
click at [618, 156] on span "[DATE] 1:00 PM - [DATE] 3:00 PM • 0 attendees" at bounding box center [645, 153] width 176 height 10
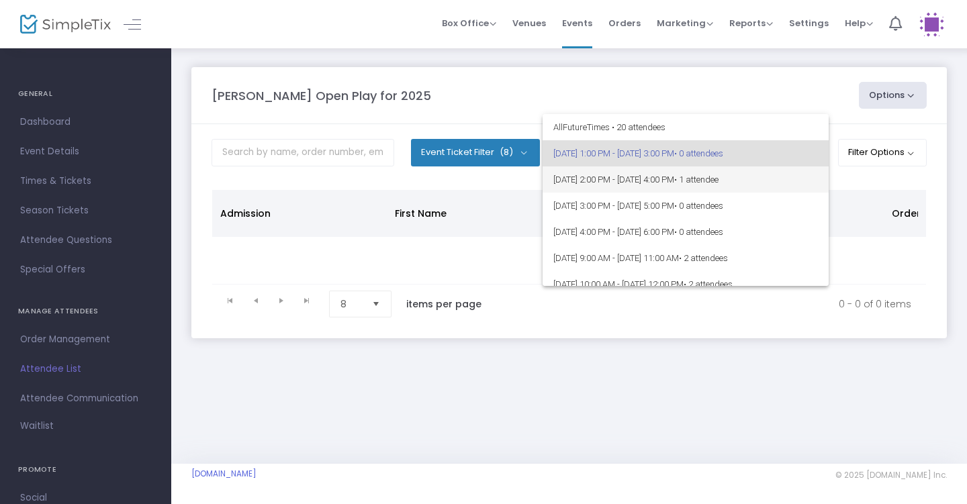
click at [626, 181] on span "8/18/2025 @ 2:00 PM - 8/18/2025 @ 4:00 PM • 1 attendee" at bounding box center [685, 179] width 265 height 26
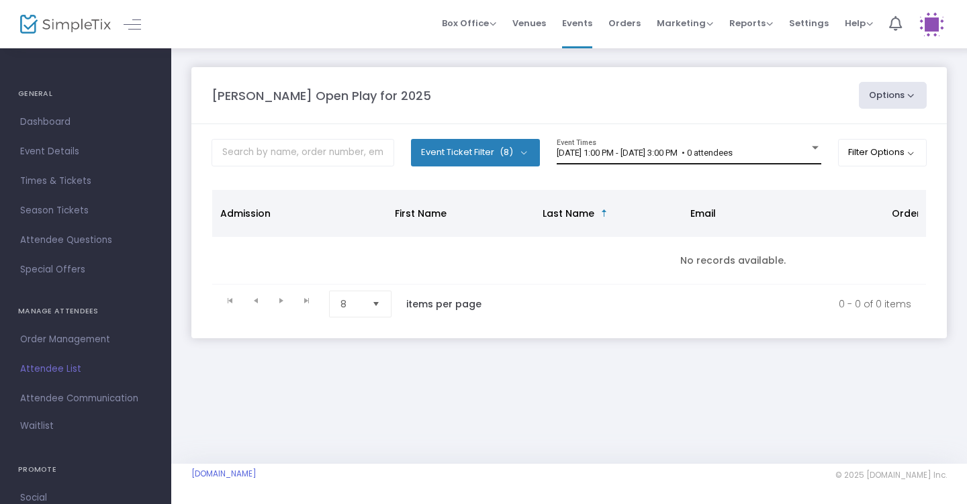
click at [781, 147] on div "[DATE] 1:00 PM - [DATE] 3:00 PM • 0 attendees Event Times" at bounding box center [689, 152] width 265 height 26
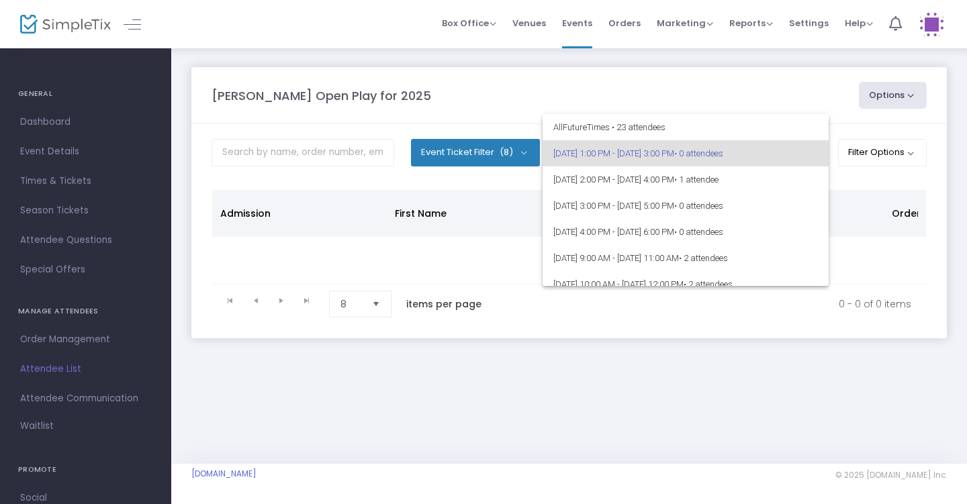
click at [855, 181] on div at bounding box center [483, 252] width 967 height 504
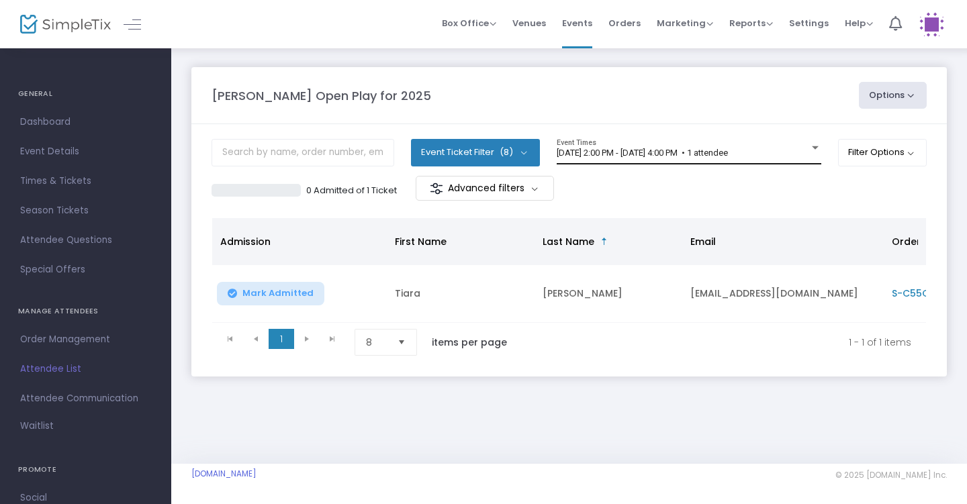
click at [728, 152] on span "[DATE] 2:00 PM - [DATE] 4:00 PM • 1 attendee" at bounding box center [642, 153] width 171 height 10
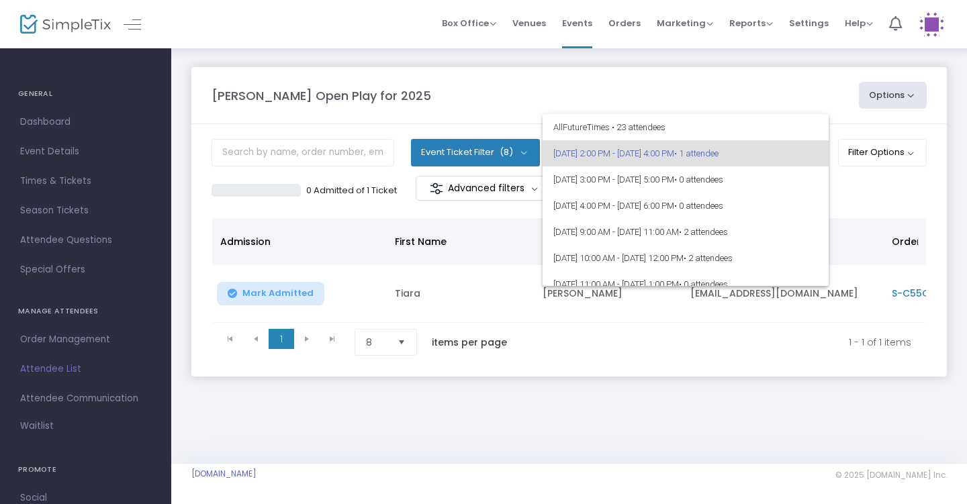
click at [889, 209] on div at bounding box center [483, 252] width 967 height 504
click at [865, 191] on div at bounding box center [483, 252] width 967 height 504
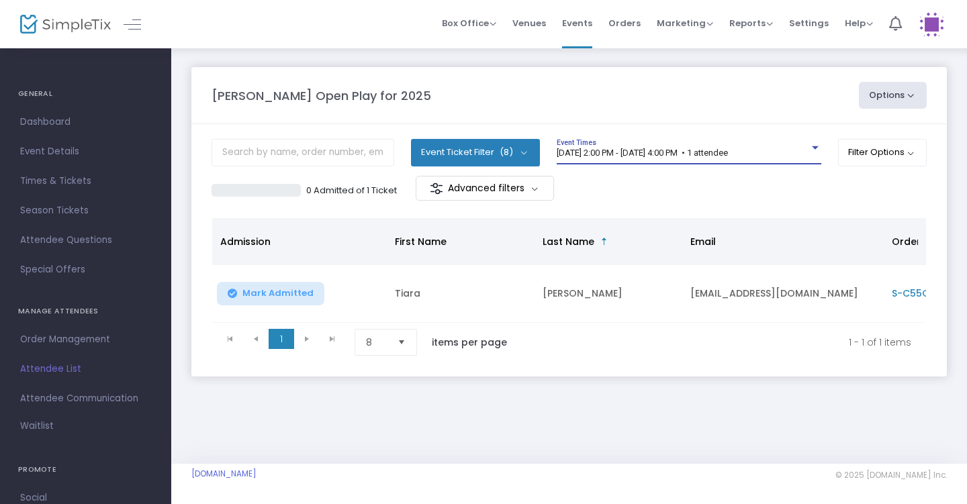
click at [708, 148] on span "[DATE] 2:00 PM - [DATE] 4:00 PM • 1 attendee" at bounding box center [642, 153] width 171 height 10
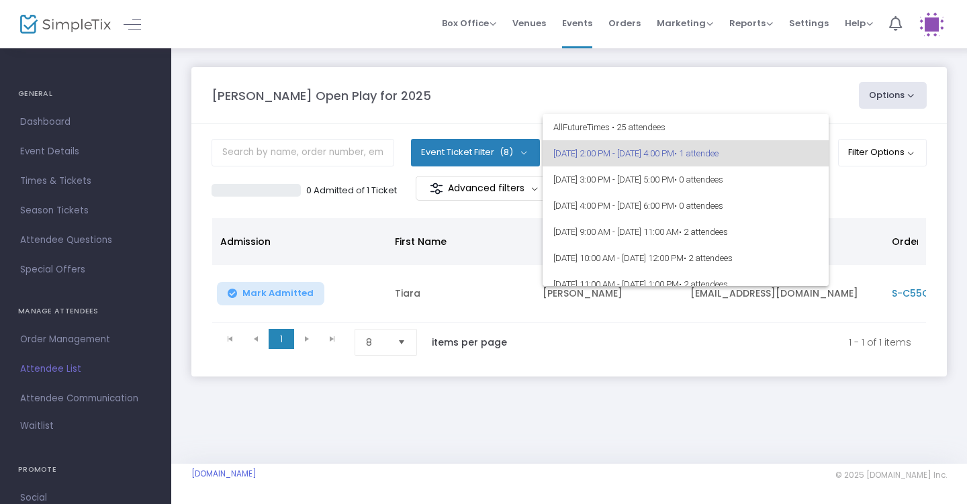
click at [719, 89] on div at bounding box center [483, 252] width 967 height 504
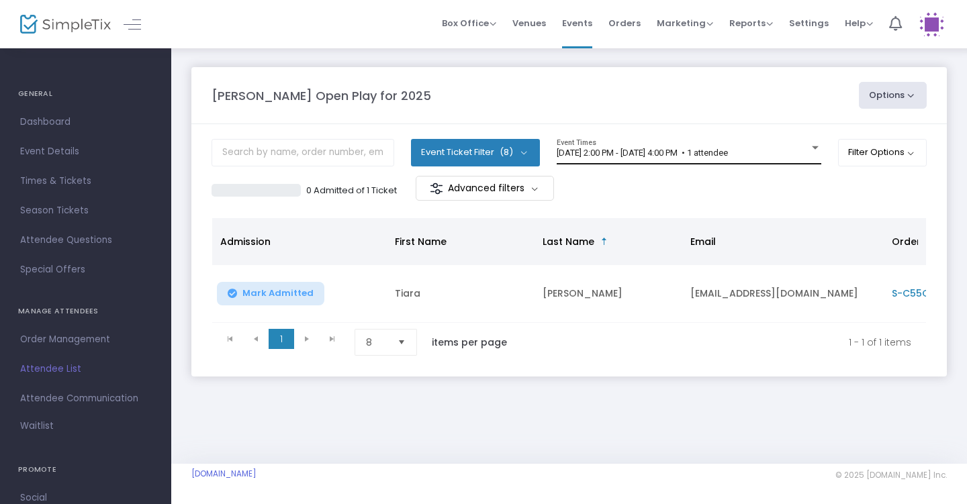
click at [772, 146] on div "8/18/2025 @ 2:00 PM - 8/18/2025 @ 4:00 PM • 1 attendee Event Times" at bounding box center [689, 152] width 265 height 26
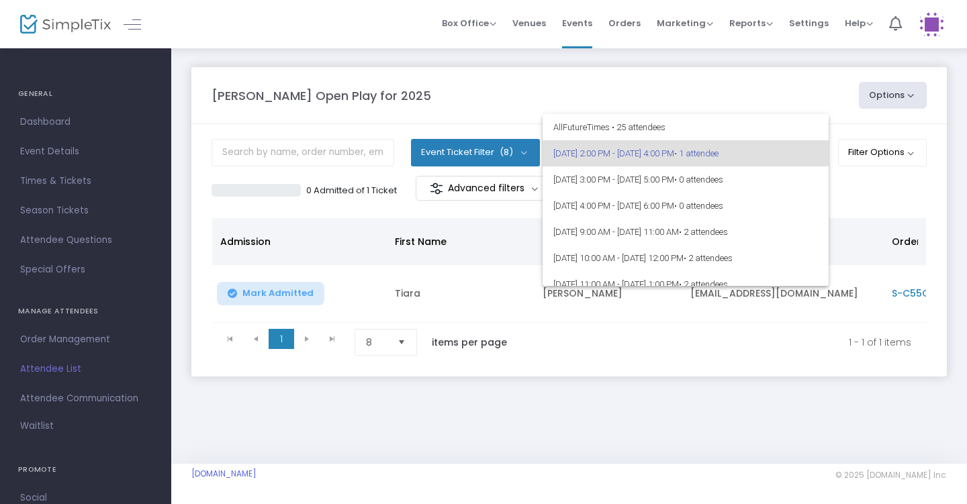
click at [899, 199] on div at bounding box center [483, 252] width 967 height 504
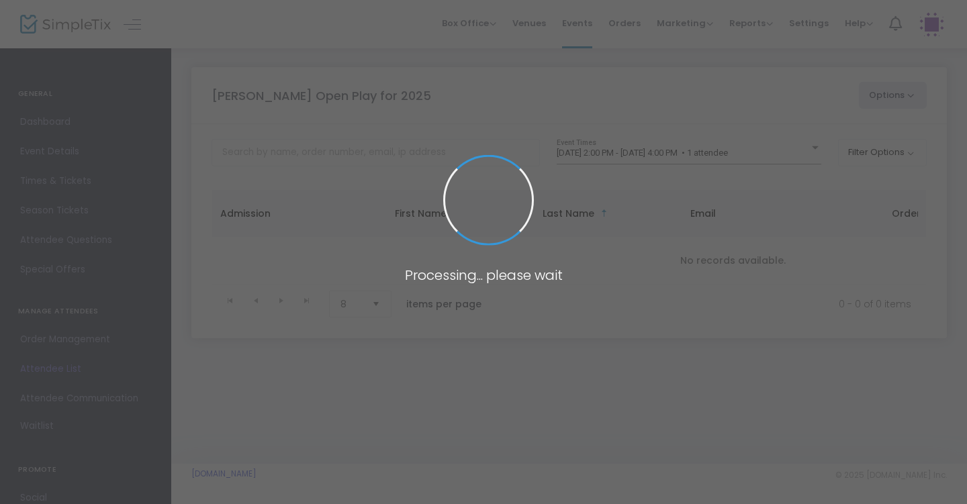
click at [756, 153] on span at bounding box center [483, 252] width 967 height 504
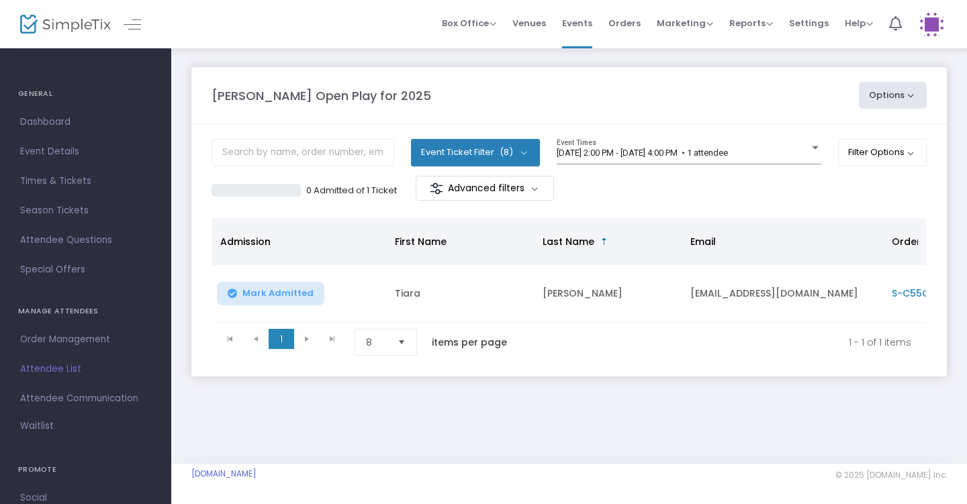
click at [728, 153] on span "[DATE] 2:00 PM - [DATE] 4:00 PM • 1 attendee" at bounding box center [642, 153] width 171 height 10
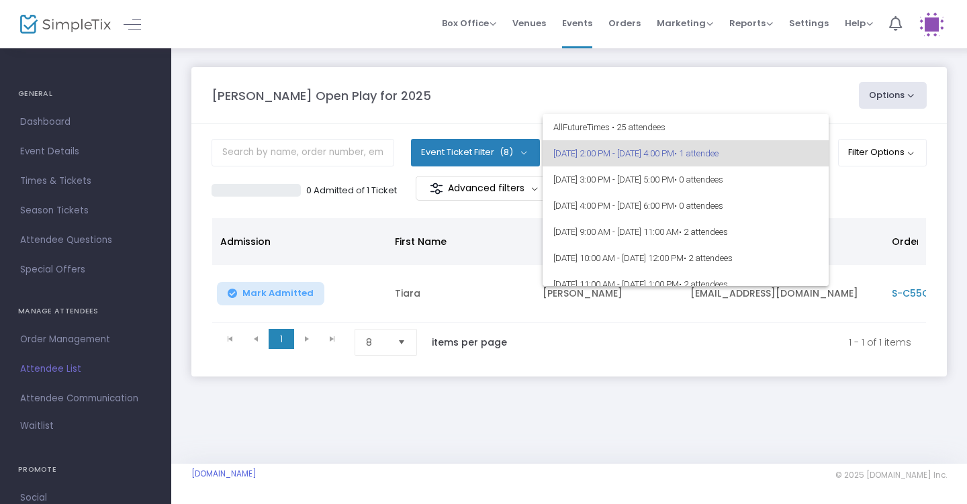
click at [875, 204] on div at bounding box center [483, 252] width 967 height 504
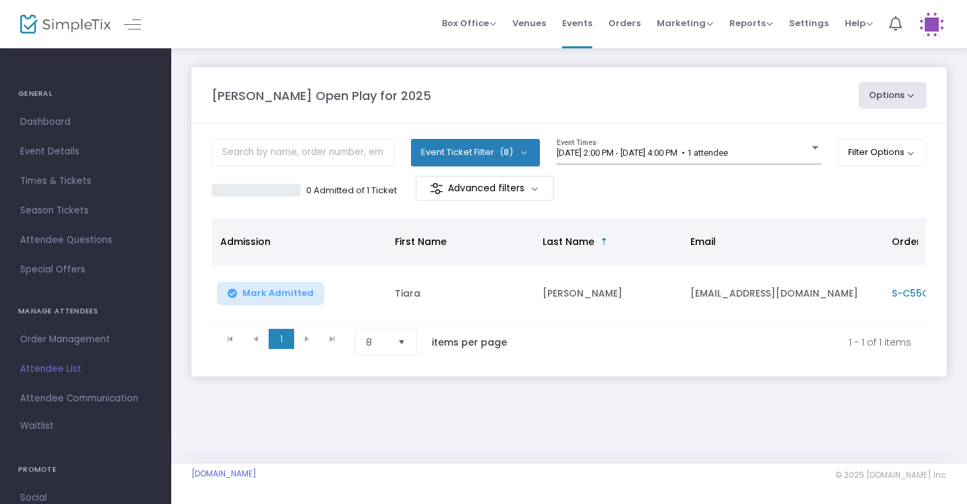
click at [816, 141] on div "[DATE] 2:00 PM - [DATE] 4:00 PM • 1 attendee Event Times" at bounding box center [689, 152] width 265 height 26
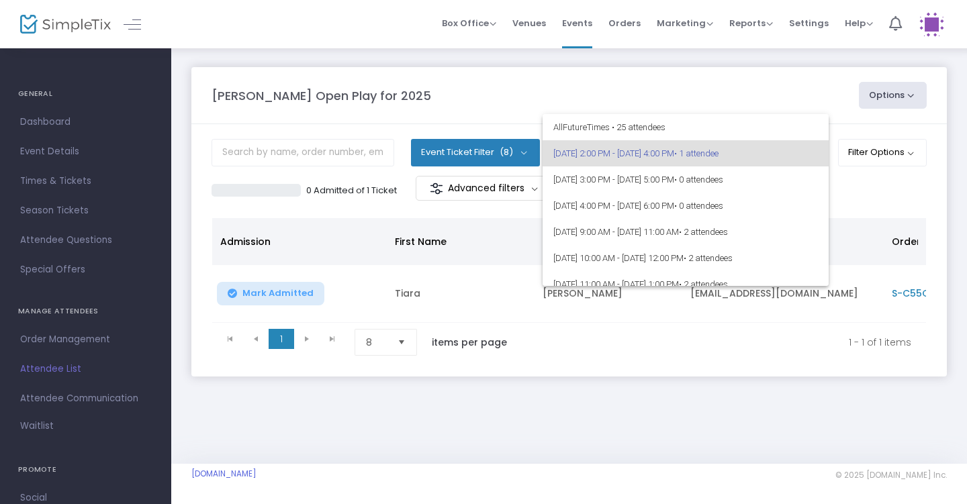
click at [930, 178] on div at bounding box center [483, 252] width 967 height 504
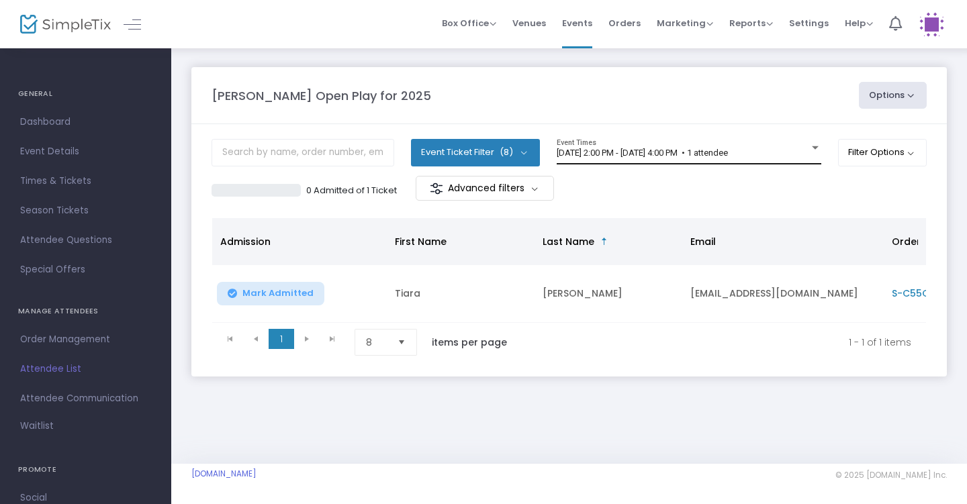
click at [796, 156] on div "[DATE] 2:00 PM - [DATE] 4:00 PM • 1 attendee" at bounding box center [683, 153] width 252 height 10
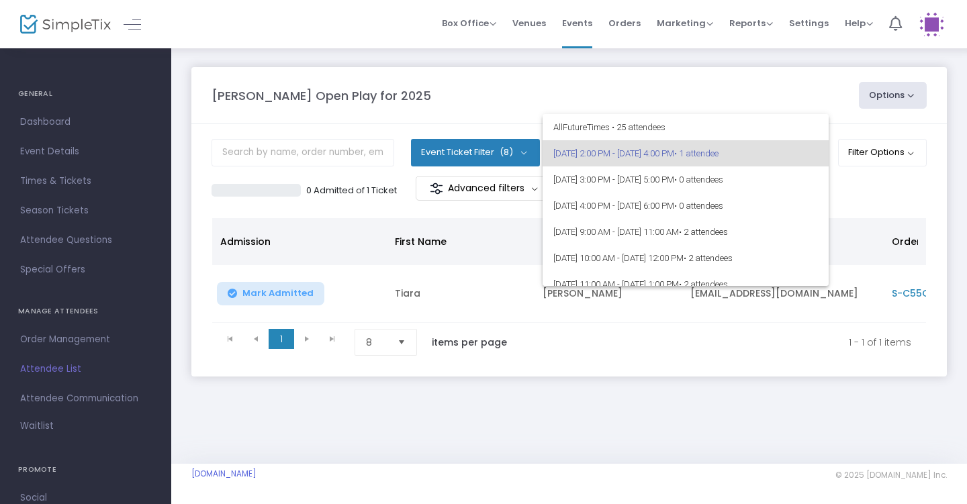
click at [860, 196] on div at bounding box center [483, 252] width 967 height 504
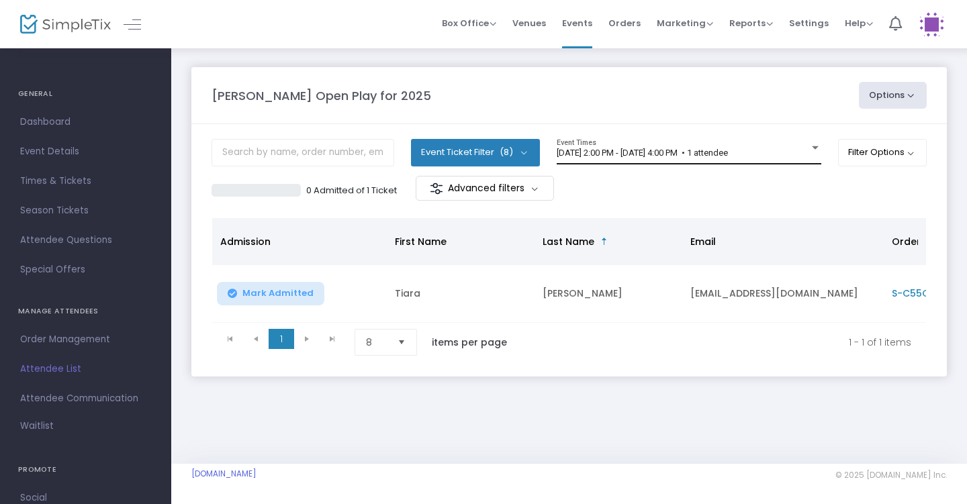
click at [728, 156] on span "[DATE] 2:00 PM - [DATE] 4:00 PM • 1 attendee" at bounding box center [642, 153] width 171 height 10
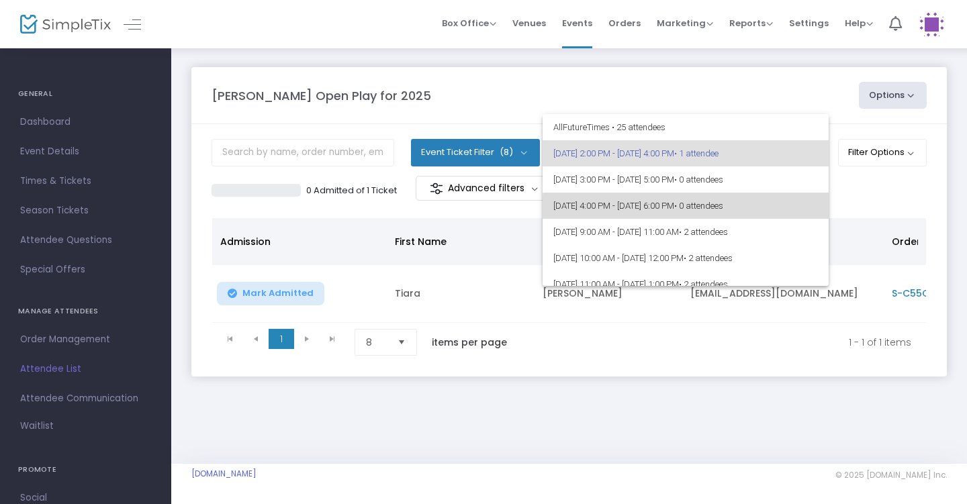
click at [702, 210] on span "[DATE] 4:00 PM - [DATE] 6:00 PM • 0 attendees" at bounding box center [685, 206] width 265 height 26
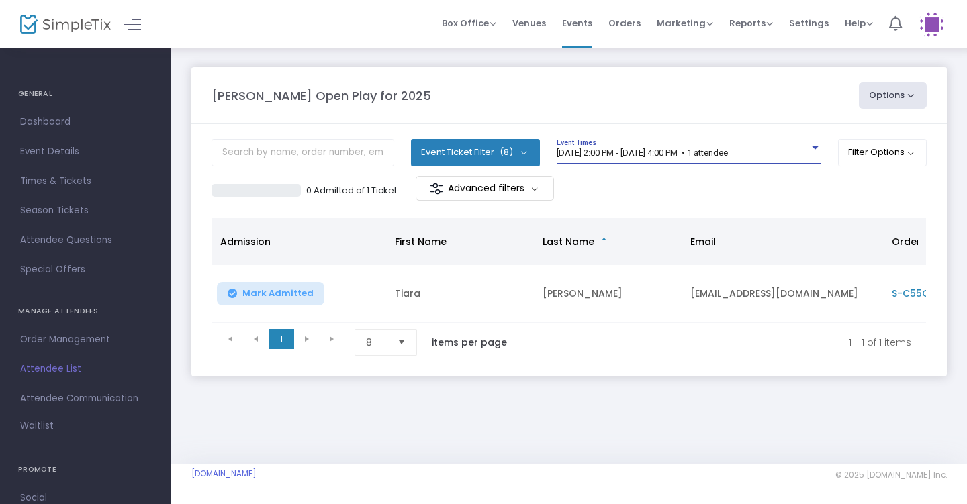
click at [728, 152] on span "[DATE] 2:00 PM - [DATE] 4:00 PM • 1 attendee" at bounding box center [642, 153] width 171 height 10
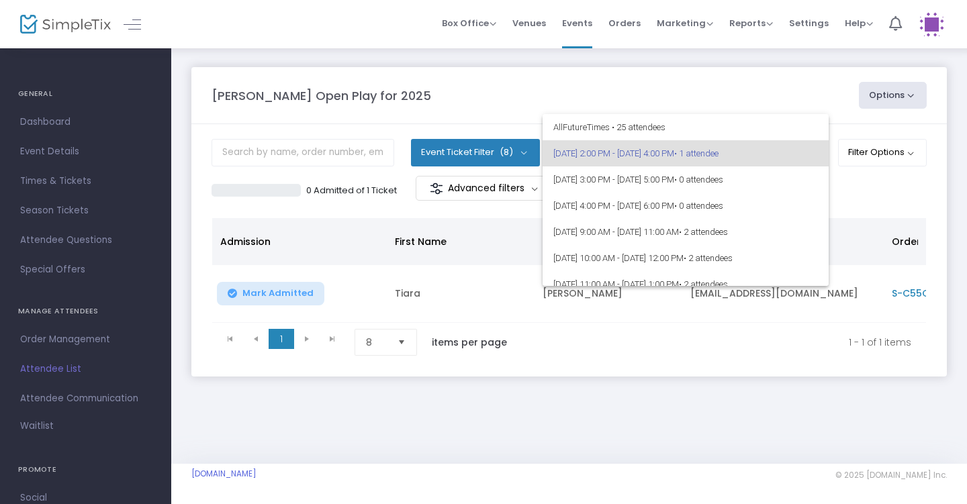
click at [884, 200] on div at bounding box center [483, 252] width 967 height 504
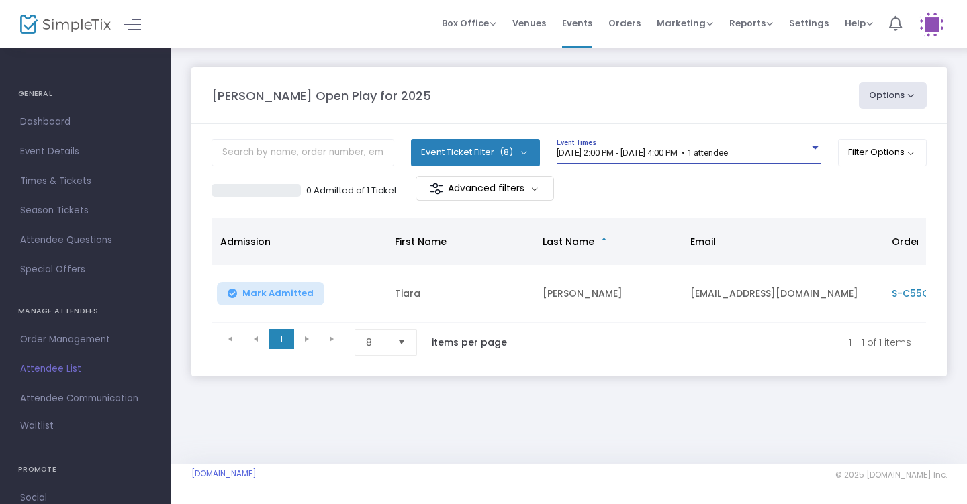
click at [728, 157] on span "8/18/2025 @ 2:00 PM - 8/18/2025 @ 4:00 PM • 1 attendee" at bounding box center [642, 153] width 171 height 10
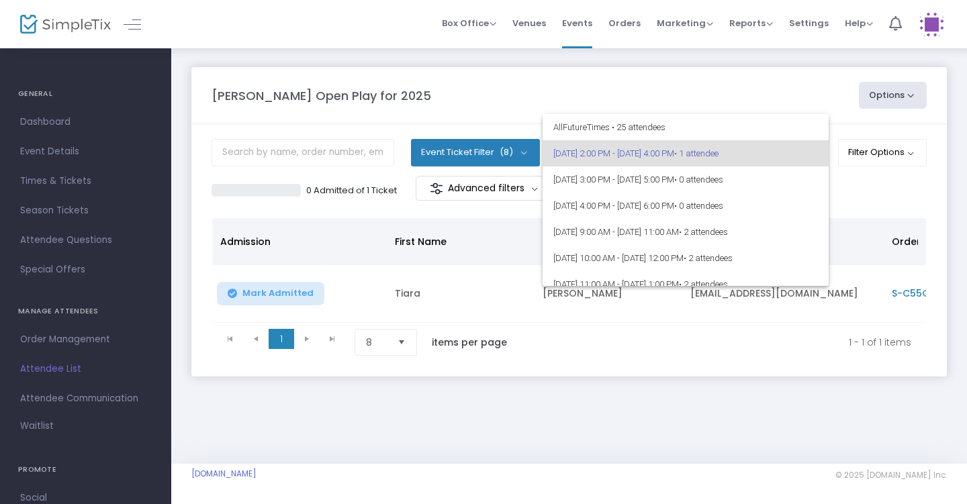
click at [870, 207] on div at bounding box center [483, 252] width 967 height 504
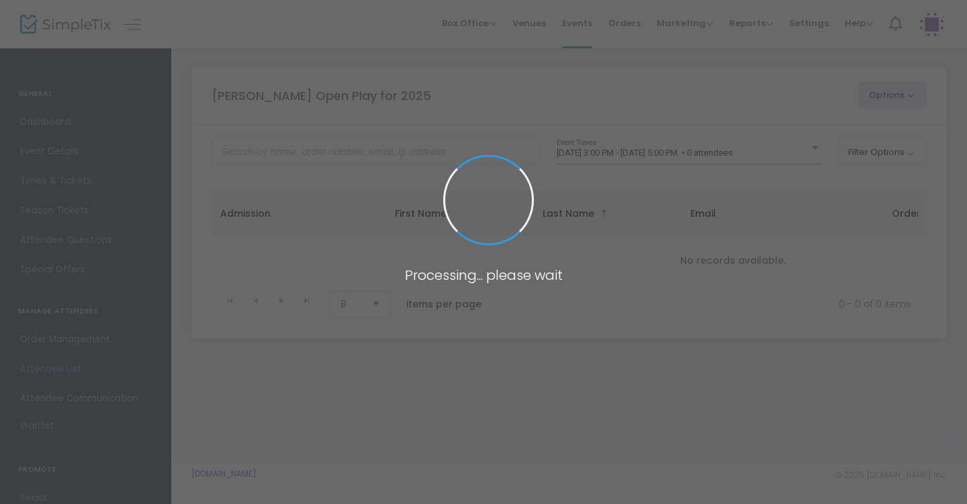
click at [761, 162] on span at bounding box center [483, 252] width 967 height 504
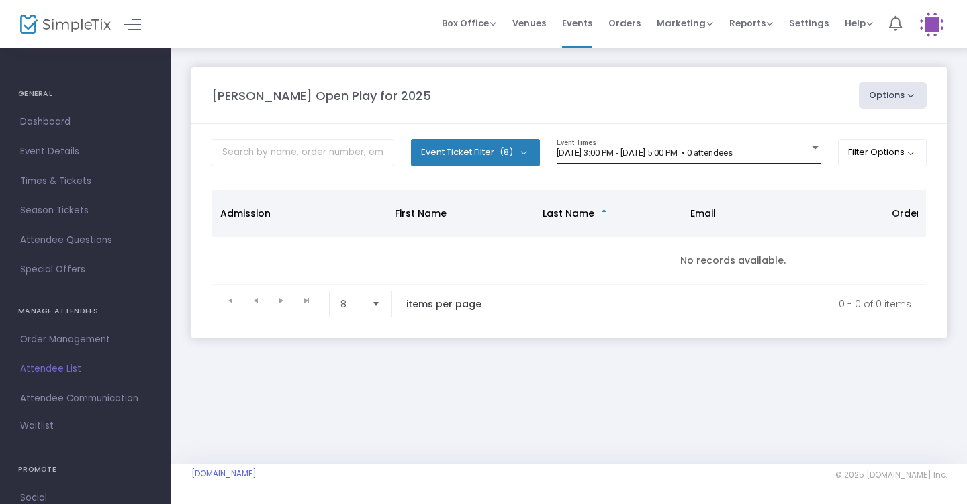
click at [779, 162] on div "[DATE] 3:00 PM - [DATE] 5:00 PM • 0 attendees Event Times" at bounding box center [689, 152] width 265 height 26
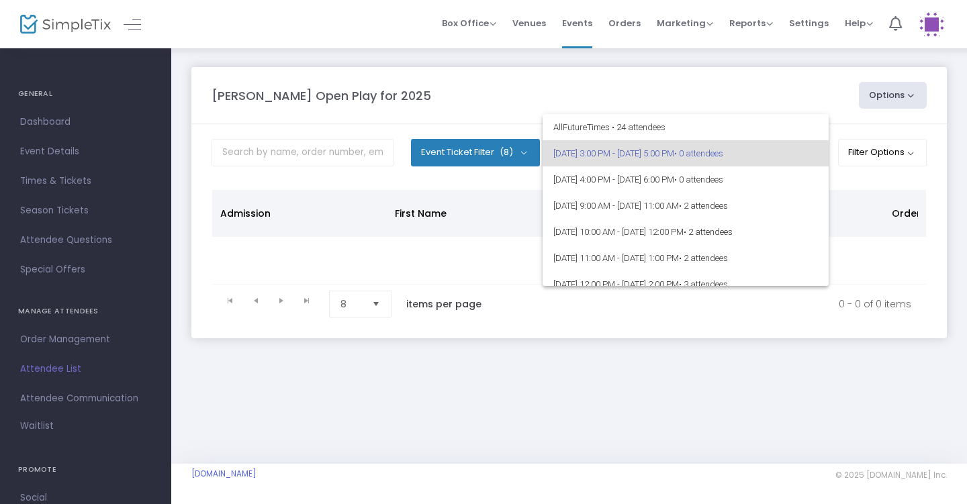
click at [867, 183] on div at bounding box center [483, 252] width 967 height 504
